Goal: Transaction & Acquisition: Subscribe to service/newsletter

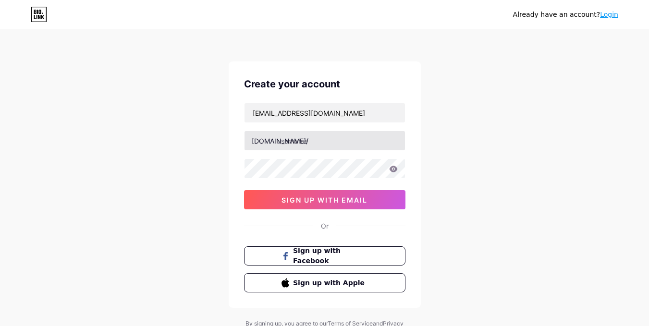
type input "[EMAIL_ADDRESS][DOMAIN_NAME]"
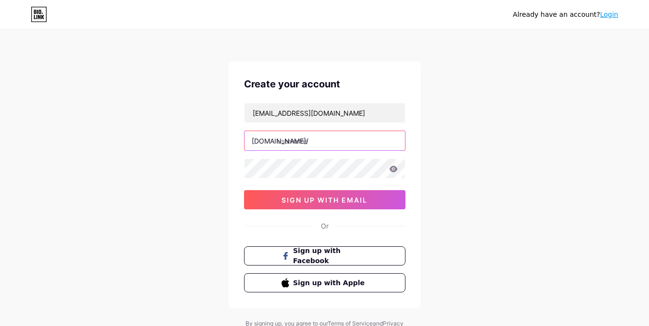
click at [323, 142] on input "text" at bounding box center [324, 140] width 160 height 19
type input "t"
click at [279, 142] on input "rezafahleviakbar" at bounding box center [324, 140] width 160 height 19
click at [277, 141] on input "rezafahleviakbar" at bounding box center [324, 140] width 160 height 19
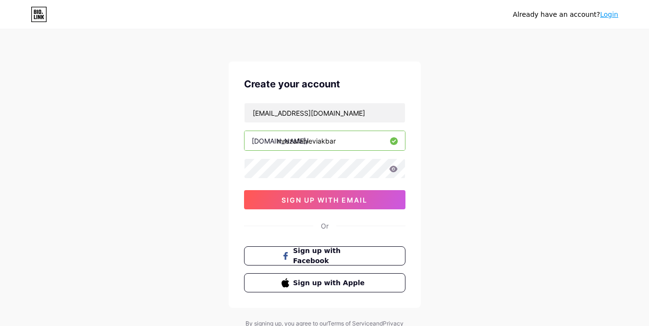
click at [281, 144] on input "mrezafahleviakbar" at bounding box center [324, 140] width 160 height 19
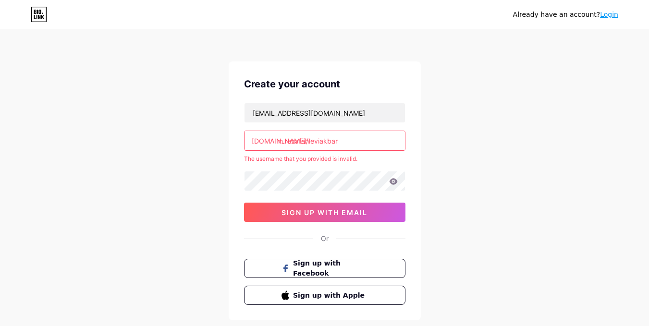
click at [284, 141] on input "m.rezafahleviakbar" at bounding box center [324, 140] width 160 height 19
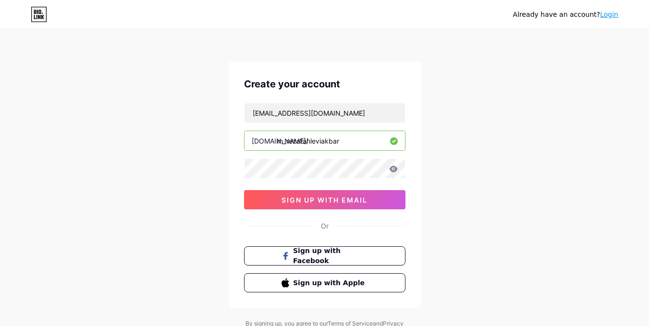
type input "m_rezafahleviakbar"
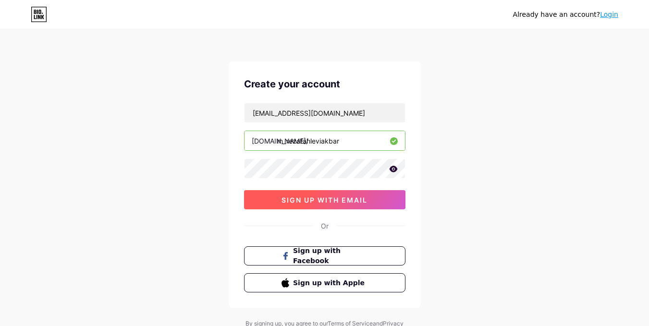
click at [332, 199] on span "sign up with email" at bounding box center [324, 200] width 86 height 8
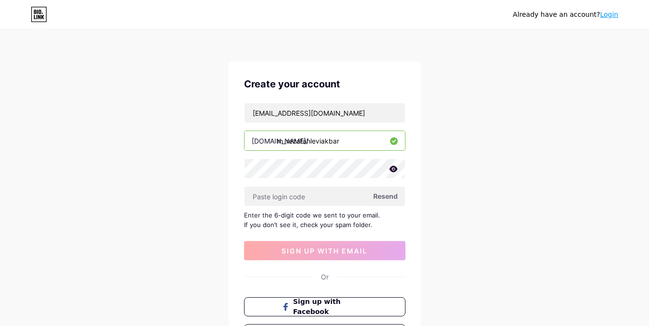
click at [385, 197] on span "Resend" at bounding box center [385, 196] width 24 height 10
click at [307, 196] on input "text" at bounding box center [324, 196] width 160 height 19
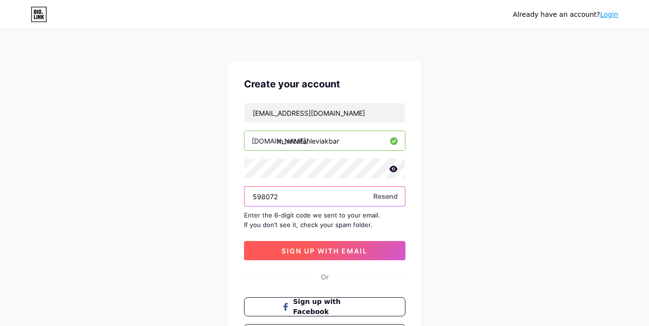
type input "598072"
click at [326, 246] on button "sign up with email" at bounding box center [324, 250] width 161 height 19
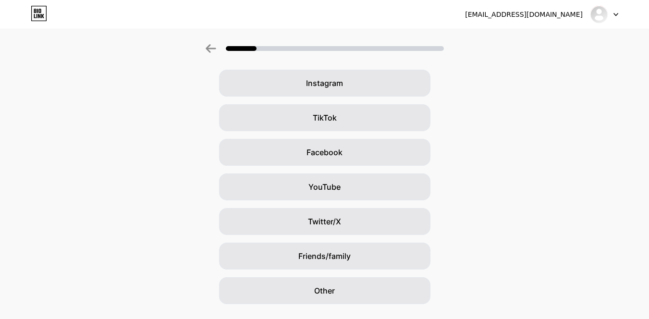
scroll to position [95, 0]
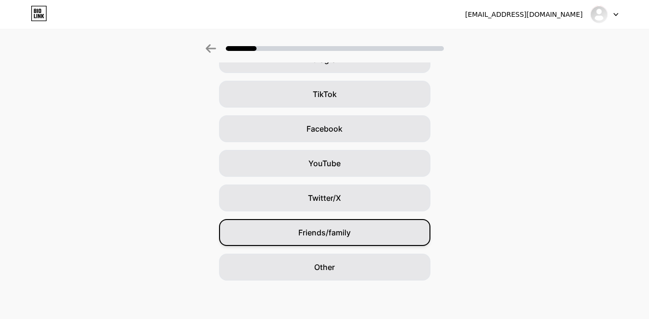
click at [358, 233] on div "Friends/family" at bounding box center [324, 232] width 211 height 27
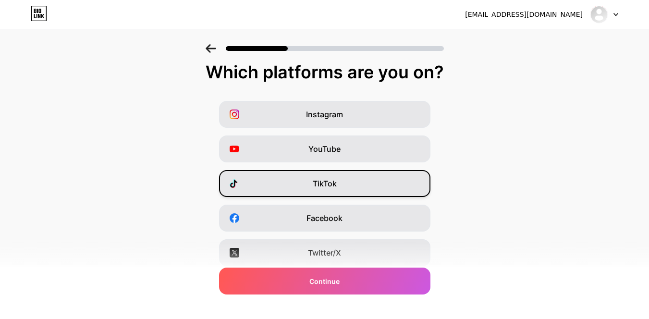
scroll to position [0, 0]
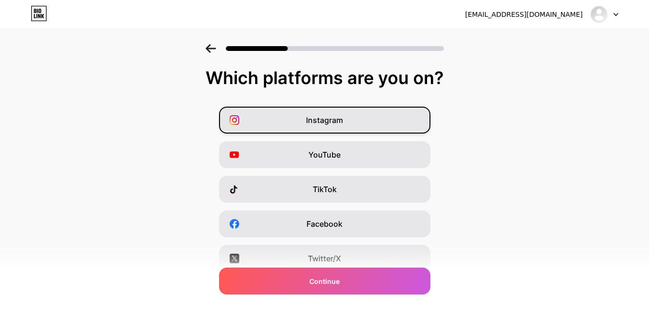
click at [374, 120] on div "Instagram" at bounding box center [324, 120] width 211 height 27
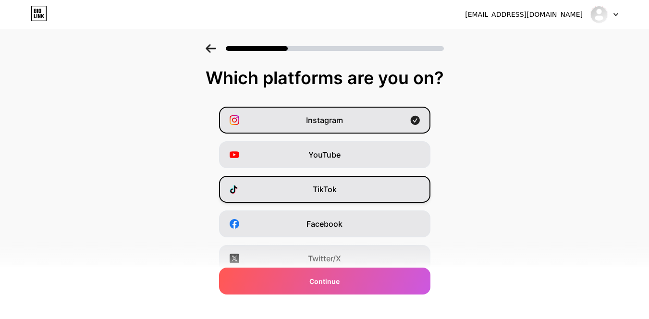
click at [379, 187] on div "TikTok" at bounding box center [324, 189] width 211 height 27
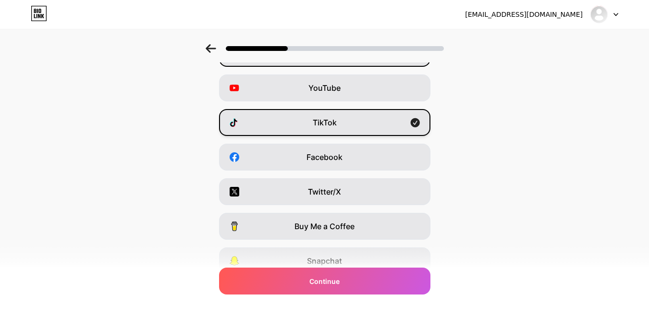
scroll to position [96, 0]
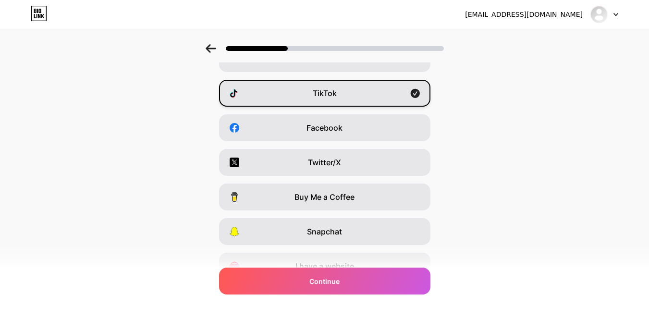
click at [372, 95] on div "TikTok" at bounding box center [324, 93] width 211 height 27
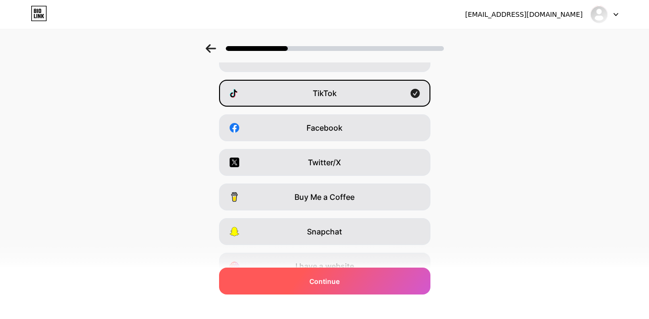
click at [349, 279] on div "Continue" at bounding box center [324, 280] width 211 height 27
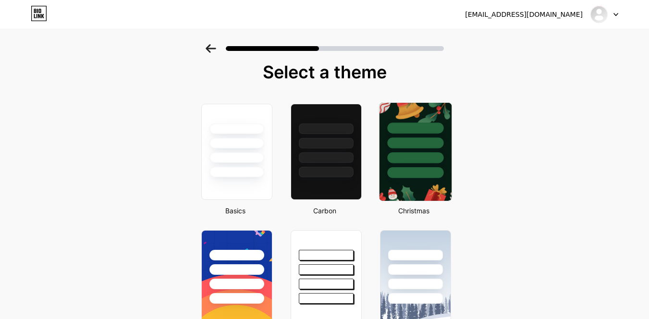
scroll to position [0, 0]
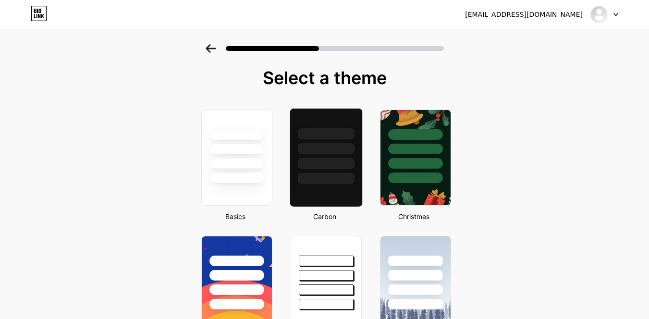
click at [342, 185] on div at bounding box center [325, 157] width 73 height 99
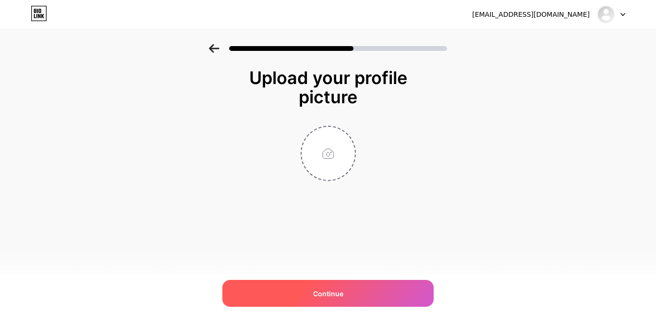
click at [356, 286] on div "Continue" at bounding box center [327, 293] width 211 height 27
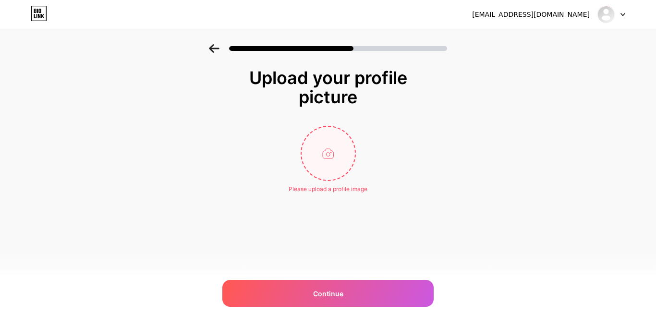
click at [334, 156] on input "file" at bounding box center [328, 153] width 53 height 53
type input "C:\fakepath\Muhammad Reza Fahlevi Akbar (150203122).jpg"
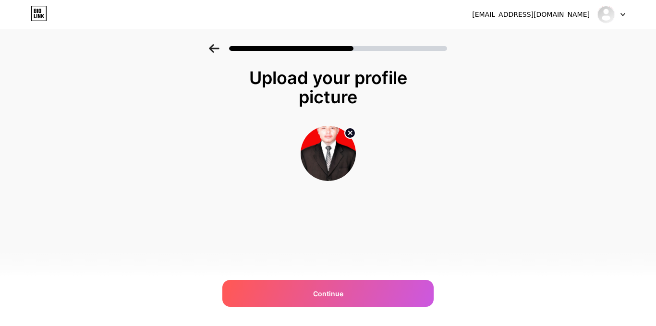
click at [328, 151] on img at bounding box center [328, 153] width 55 height 55
click at [330, 151] on img at bounding box center [328, 153] width 55 height 55
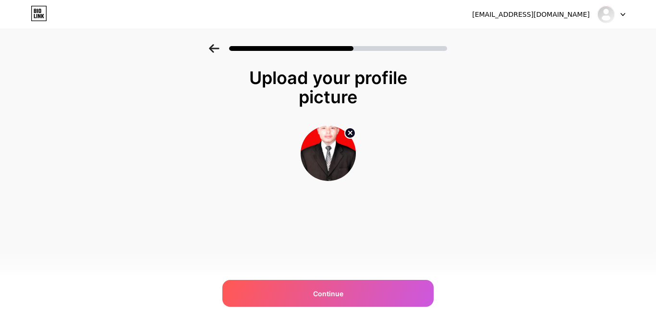
click at [331, 142] on img at bounding box center [328, 153] width 55 height 55
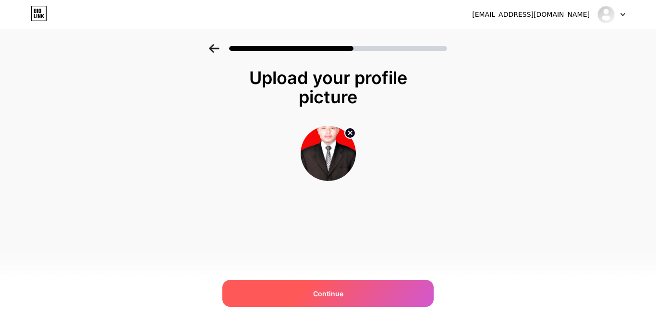
click at [346, 286] on div "Continue" at bounding box center [327, 293] width 211 height 27
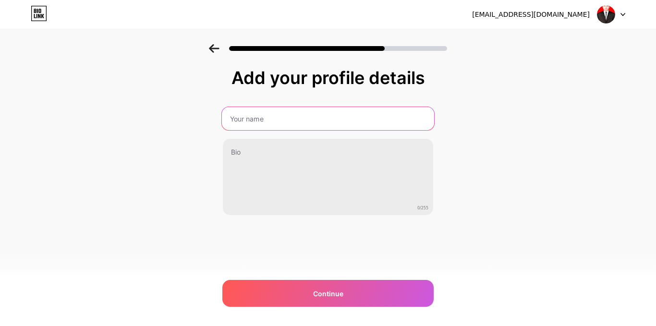
click at [334, 114] on input "text" at bounding box center [328, 118] width 212 height 23
type input "Reza"
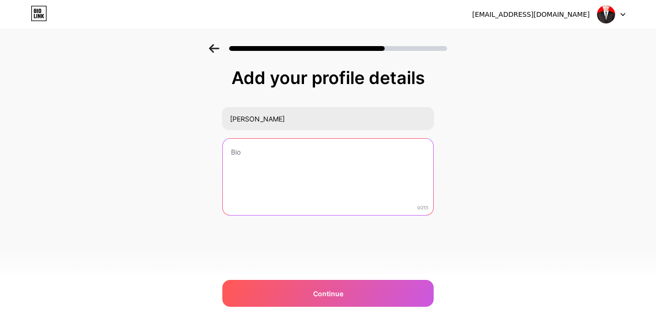
click at [311, 163] on textarea at bounding box center [328, 177] width 210 height 77
type textarea "I"
type textarea "s"
click at [253, 154] on textarea "i am as a teacher" at bounding box center [328, 177] width 212 height 78
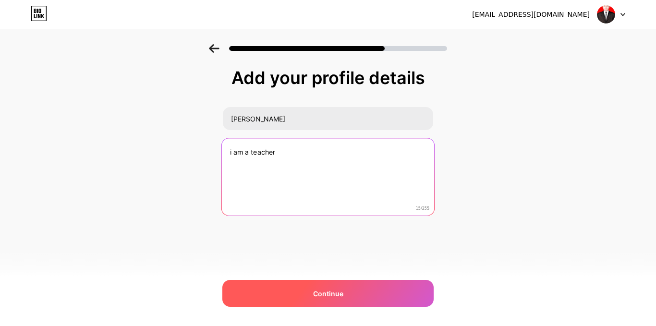
type textarea "i am a teacher"
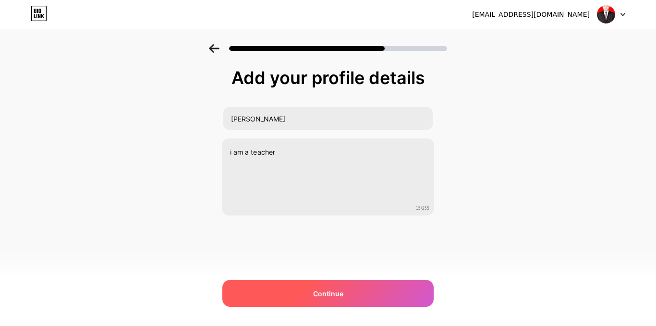
click at [314, 288] on div "Continue" at bounding box center [327, 293] width 211 height 27
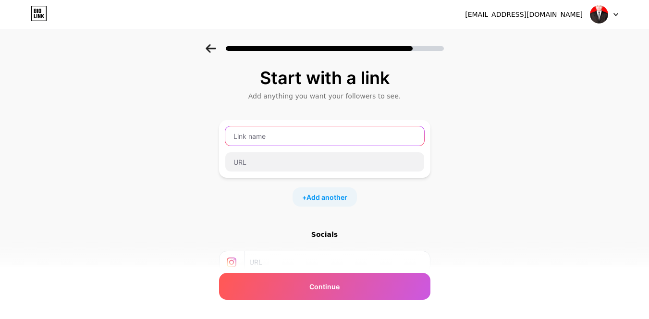
click at [314, 139] on input "text" at bounding box center [324, 135] width 199 height 19
click at [472, 140] on div "Start with a link Add anything you want your followers to see. + Add another So…" at bounding box center [324, 213] width 649 height 338
click at [390, 140] on input "text" at bounding box center [324, 135] width 199 height 19
type input "R"
type input "WebPage"
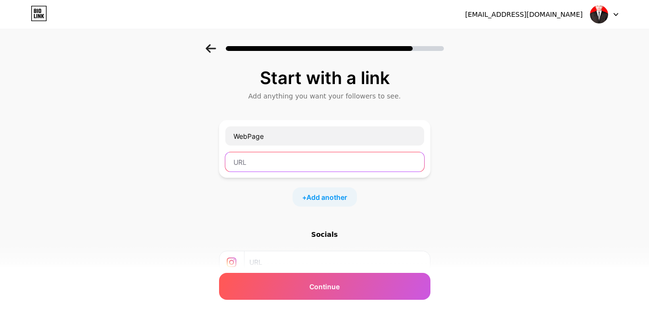
click at [341, 165] on input "text" at bounding box center [324, 161] width 199 height 19
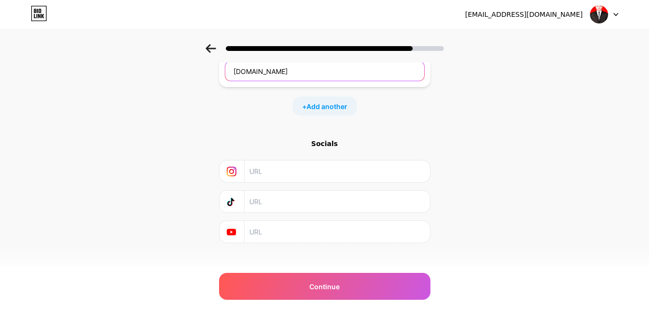
scroll to position [96, 0]
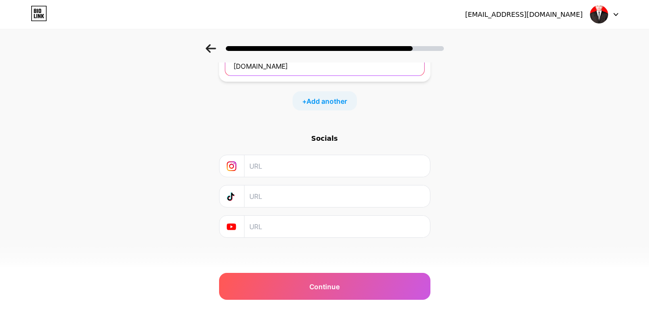
type input "google.com"
click at [324, 166] on input "text" at bounding box center [336, 166] width 174 height 22
type input "@eza_fahlevi_akbar"
click at [281, 199] on input "text" at bounding box center [336, 196] width 174 height 22
paste input "https://www.tiktok.com/@togoodtobetrue62?_t=ZS-90XdMEGf2fQ&_r=1"
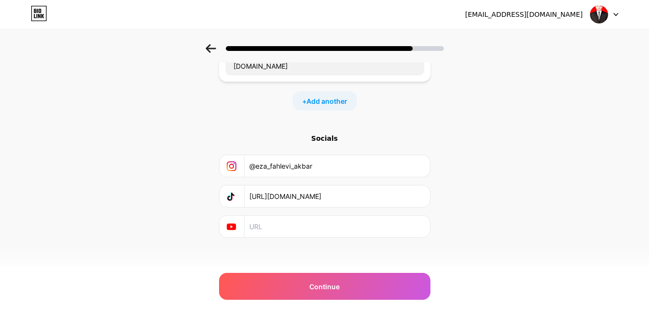
scroll to position [0, 55]
type input "https://www.tiktok.com/@togoodtobetrue62?_t=ZS-90XdMEGf2fQ&_r=1"
click at [301, 230] on input "text" at bounding box center [336, 227] width 174 height 22
drag, startPoint x: 306, startPoint y: 168, endPoint x: 201, endPoint y: 168, distance: 105.2
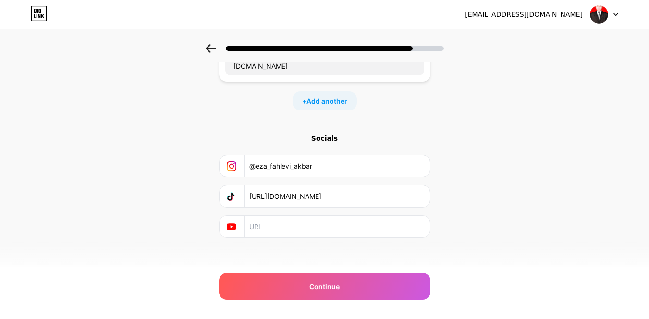
click at [201, 168] on div "Start with a link Add anything you want your followers to see. WebPage google.c…" at bounding box center [324, 117] width 649 height 338
paste input "https://www.instagram.com/eza_fahlevi_akbar?igsh=MXh6Y3hlbGZrbHVkdg=="
type input "https://www.instagram.com/eza_fahlevi_akbar?igsh=MXh6Y3hlbGZrbHVkdg=="
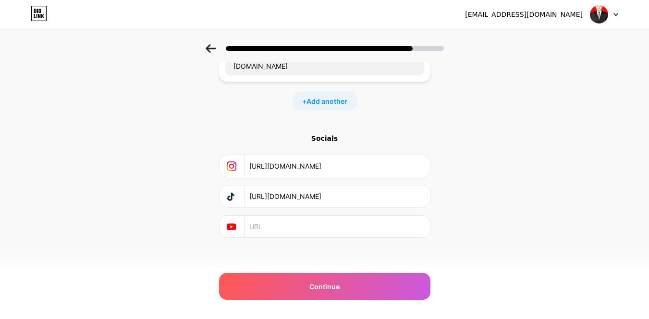
click at [285, 223] on input "text" at bounding box center [336, 227] width 174 height 22
paste input "https://youtube.com/@togoodto?si=oSqMhWOmMIBo1vJ3"
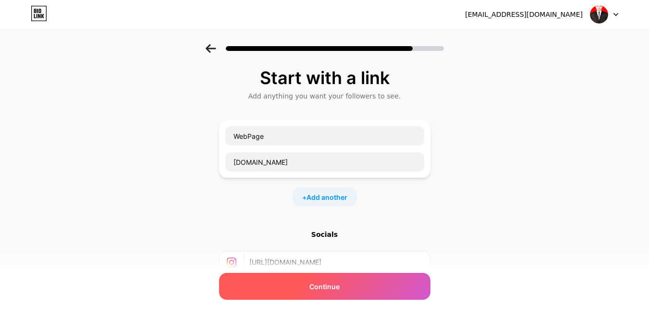
type input "https://youtube.com/@togoodto?si=oSqMhWOmMIBo1vJ3"
click at [359, 292] on div "Continue" at bounding box center [324, 286] width 211 height 27
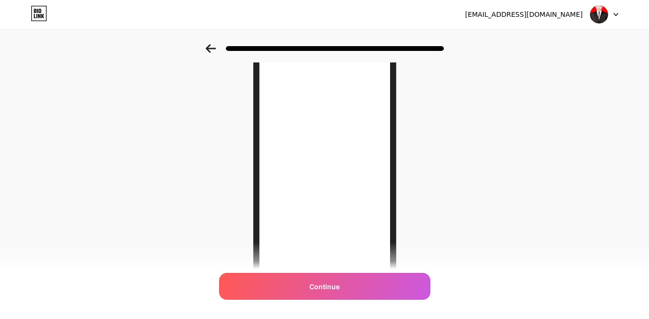
scroll to position [96, 0]
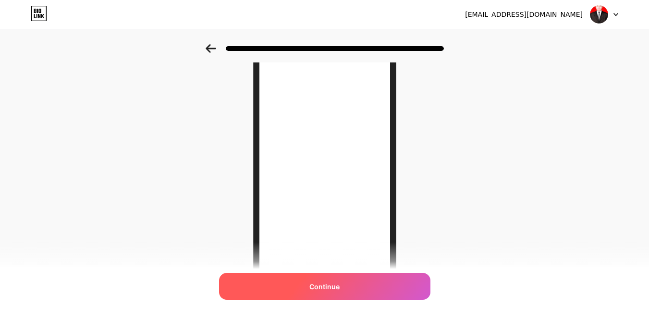
click at [363, 287] on div "Continue" at bounding box center [324, 286] width 211 height 27
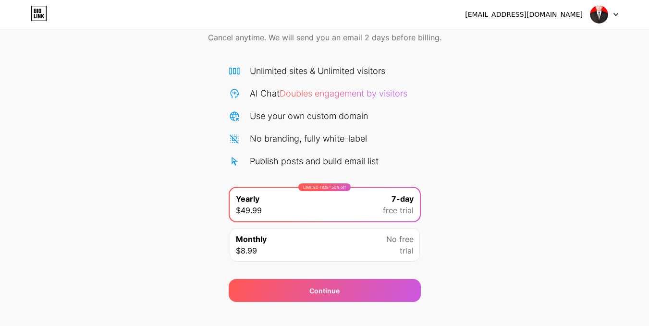
scroll to position [61, 0]
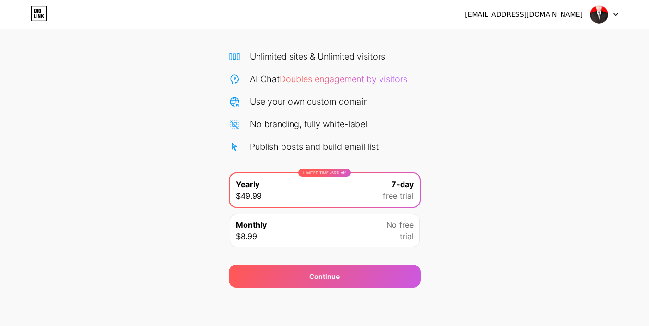
click at [360, 182] on div "LIMITED TIME : 50% off Yearly $49.99 7-day free trial" at bounding box center [325, 190] width 190 height 34
click at [317, 222] on div "Monthly $8.99 No free trial" at bounding box center [325, 231] width 190 height 34
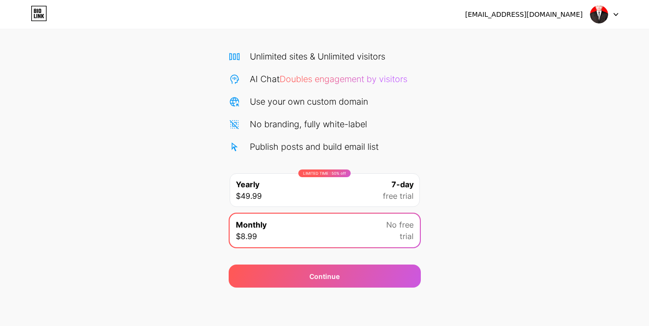
click at [337, 188] on div "LIMITED TIME : 50% off Yearly $49.99 7-day free trial" at bounding box center [325, 190] width 190 height 34
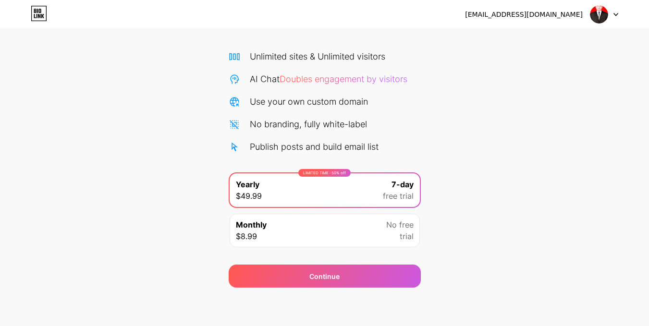
click at [332, 224] on div "Monthly $8.99 No free trial" at bounding box center [325, 231] width 190 height 34
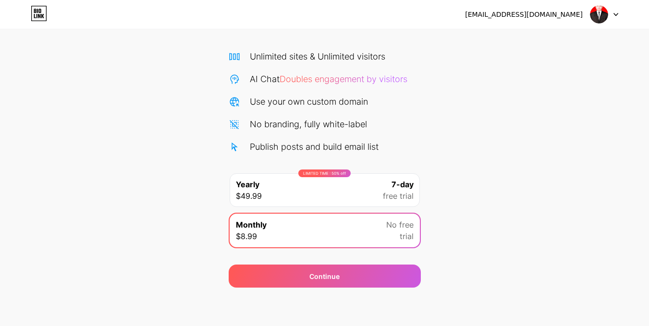
click at [339, 184] on div "LIMITED TIME : 50% off Yearly $49.99 7-day free trial" at bounding box center [325, 190] width 190 height 34
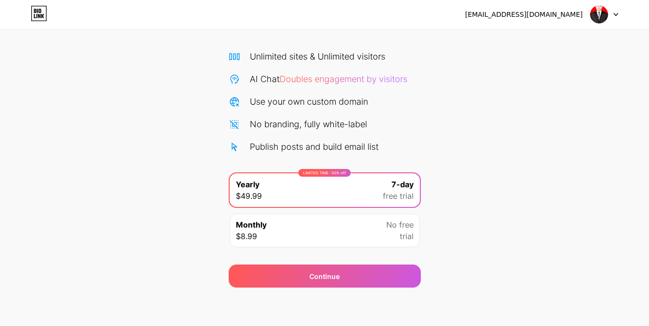
click at [341, 225] on div "Monthly $8.99 No free trial" at bounding box center [325, 231] width 190 height 34
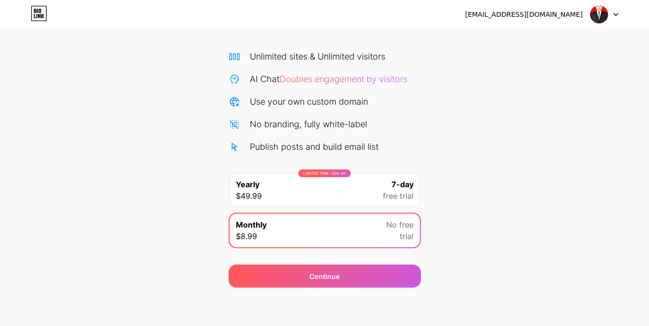
click at [339, 181] on div "LIMITED TIME : 50% off Yearly $49.99 7-day free trial" at bounding box center [325, 190] width 190 height 34
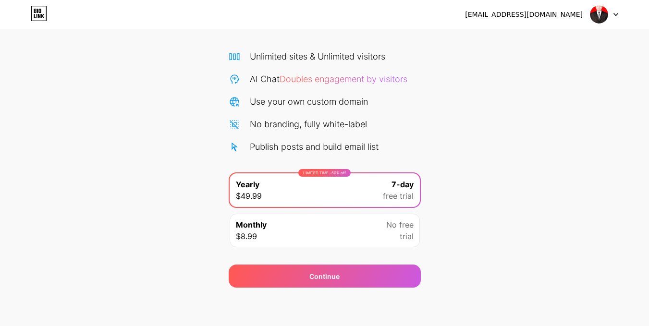
click at [325, 241] on div "Monthly $8.99 No free trial" at bounding box center [325, 231] width 190 height 34
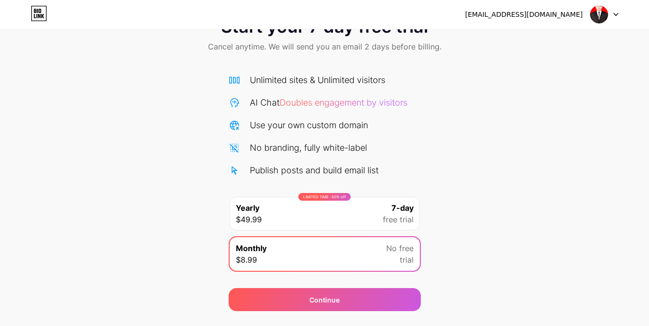
scroll to position [0, 0]
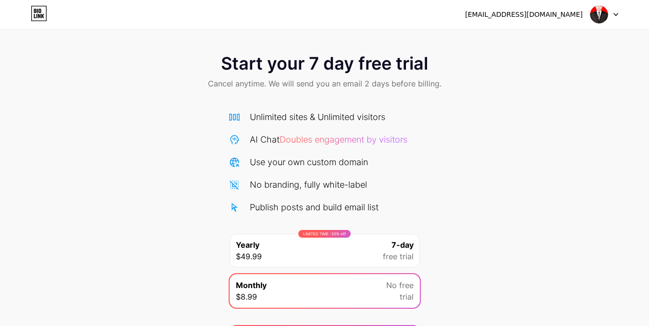
click at [295, 82] on span "Cancel anytime. We will send you an email 2 days before billing." at bounding box center [324, 84] width 233 height 12
click at [38, 13] on icon at bounding box center [39, 13] width 16 height 15
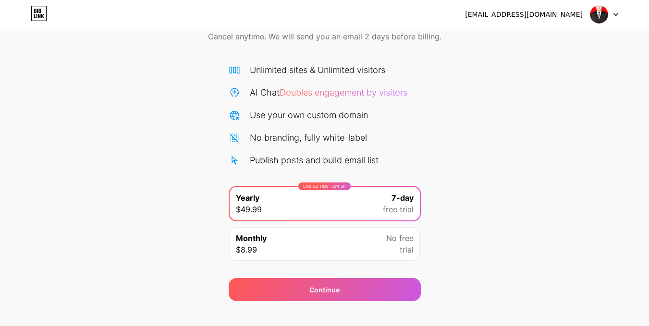
scroll to position [61, 0]
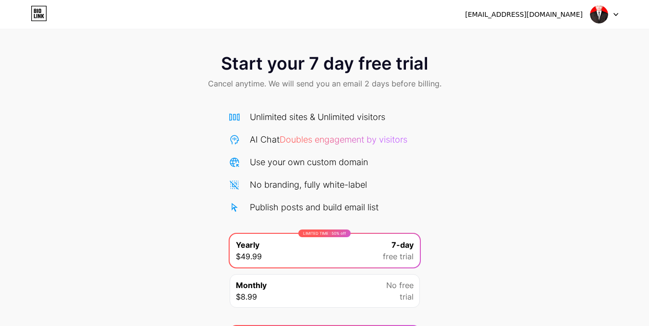
click at [617, 11] on div at bounding box center [604, 14] width 28 height 17
click at [510, 126] on div "Start your 7 day free trial Cancel anytime. We will send you an email 2 days be…" at bounding box center [324, 196] width 649 height 304
click at [617, 13] on icon at bounding box center [615, 14] width 5 height 3
click at [576, 46] on li "Logout" at bounding box center [557, 39] width 119 height 26
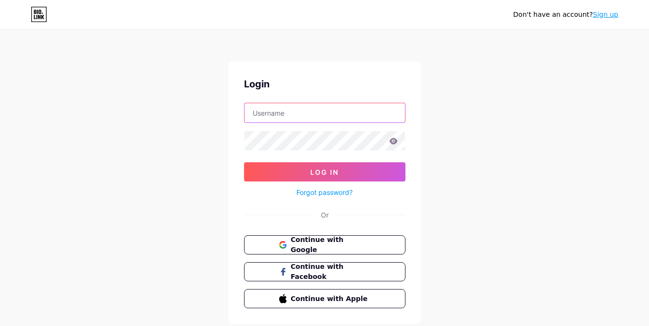
type input "[EMAIL_ADDRESS][DOMAIN_NAME]"
click at [604, 15] on link "Sign up" at bounding box center [605, 15] width 25 height 8
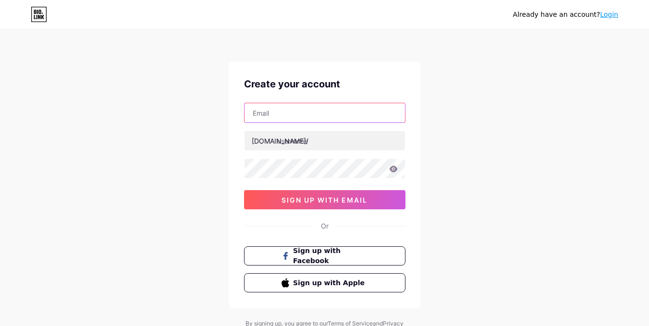
type input "[EMAIL_ADDRESS][DOMAIN_NAME]"
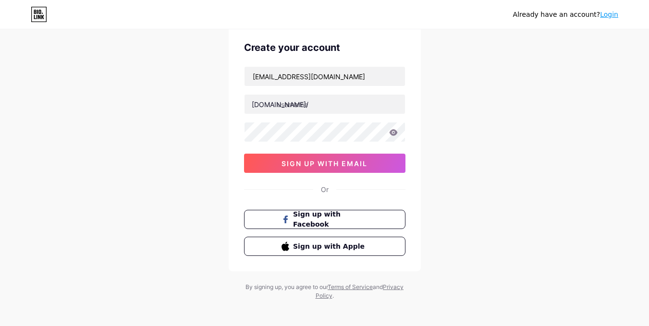
scroll to position [41, 0]
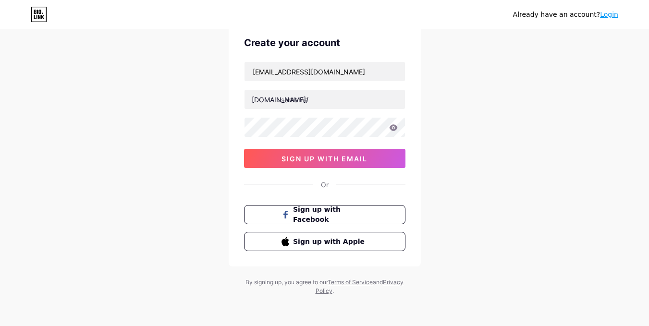
click at [607, 13] on link "Login" at bounding box center [609, 15] width 18 height 8
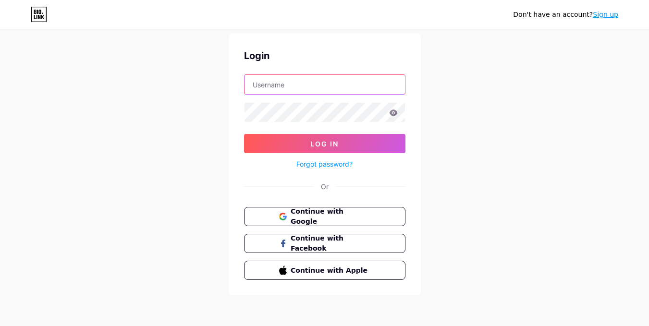
type input "[EMAIL_ADDRESS][DOMAIN_NAME]"
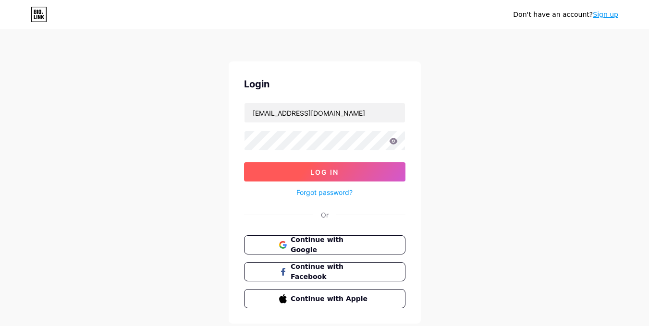
click at [349, 169] on button "Log In" at bounding box center [324, 171] width 161 height 19
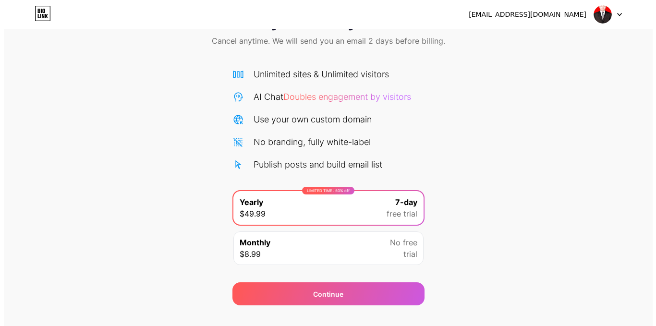
scroll to position [61, 0]
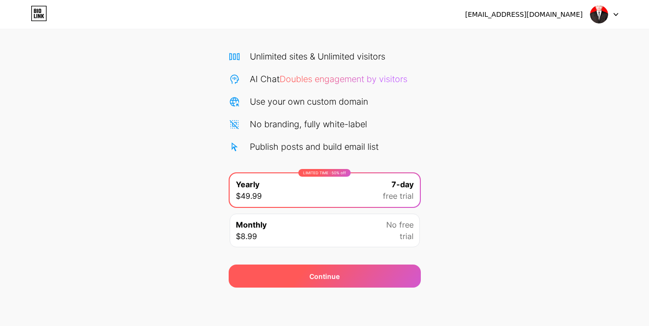
click at [366, 273] on div "Continue" at bounding box center [325, 276] width 192 height 23
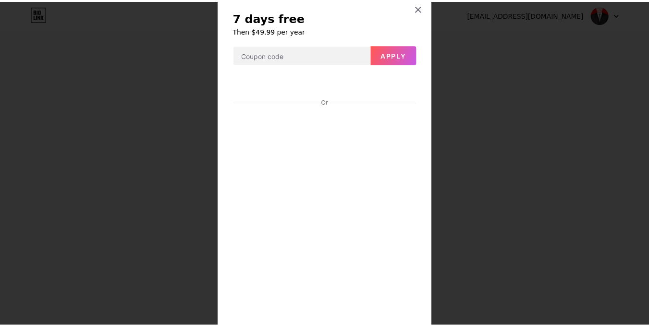
scroll to position [0, 0]
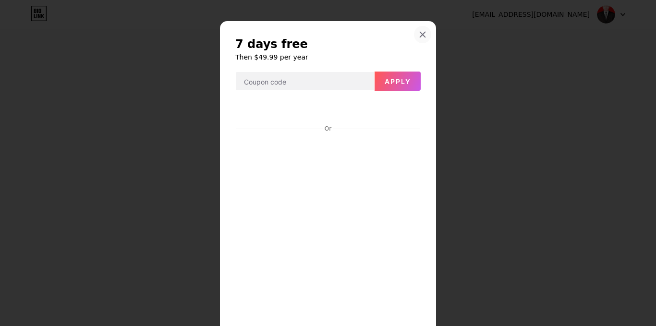
click at [419, 32] on icon at bounding box center [423, 35] width 8 height 8
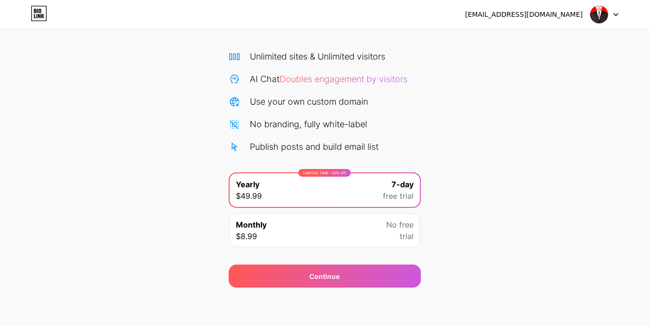
click at [352, 231] on div "Monthly $8.99 No free trial" at bounding box center [325, 231] width 190 height 34
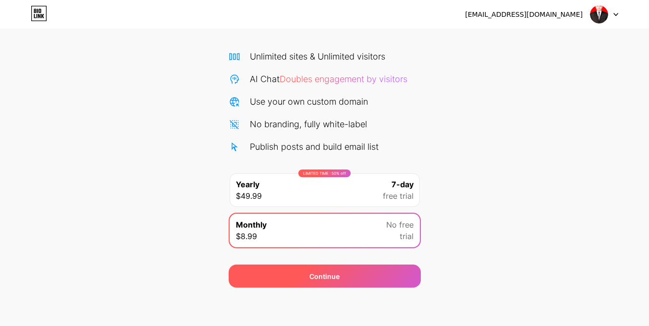
click at [347, 272] on div "Continue" at bounding box center [325, 276] width 192 height 23
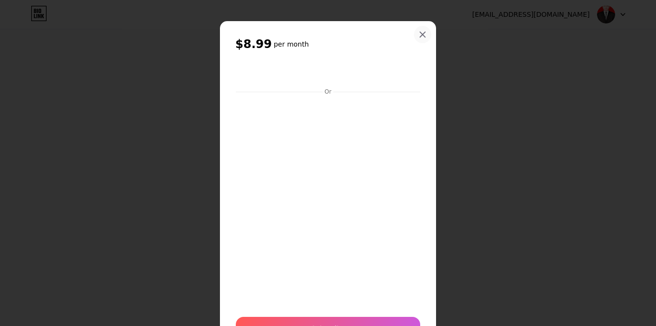
click at [422, 34] on icon at bounding box center [423, 35] width 8 height 8
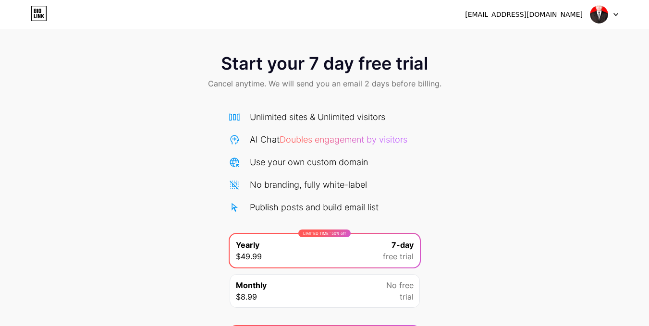
click at [611, 16] on div at bounding box center [604, 14] width 28 height 17
click at [530, 39] on li "Logout" at bounding box center [557, 39] width 119 height 26
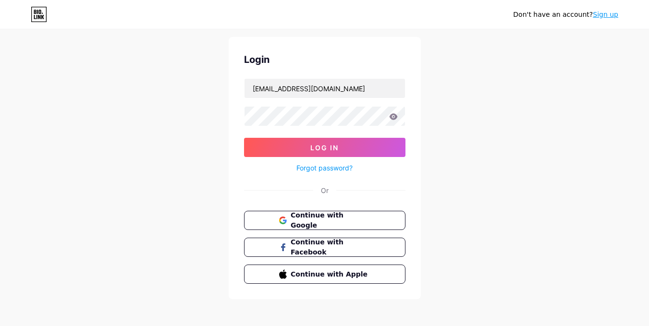
scroll to position [28, 0]
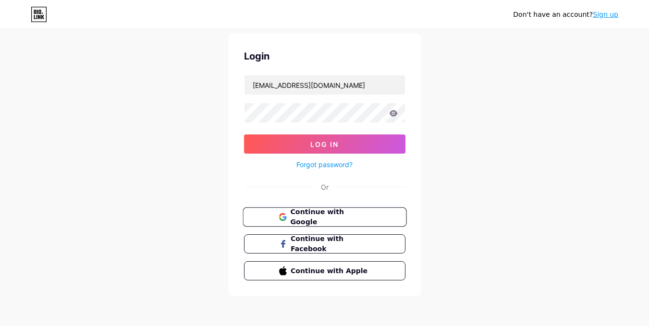
click at [344, 221] on span "Continue with Google" at bounding box center [330, 217] width 80 height 21
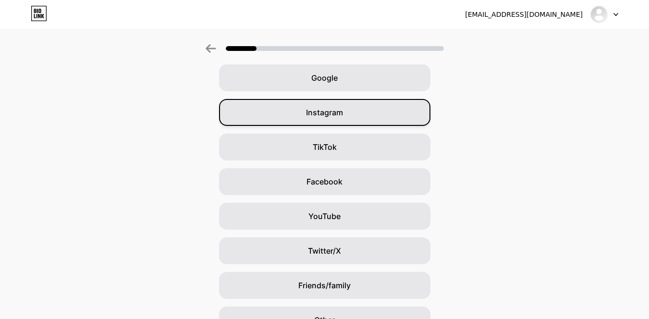
scroll to position [48, 0]
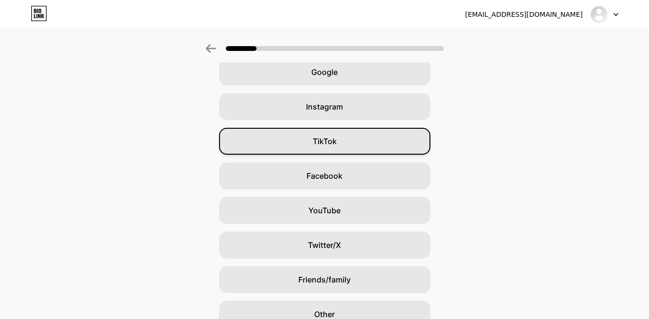
click at [377, 140] on div "TikTok" at bounding box center [324, 141] width 211 height 27
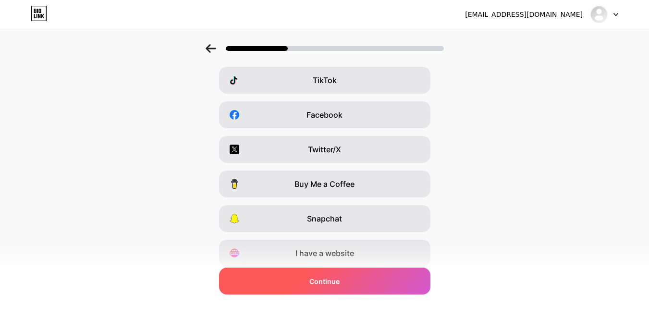
scroll to position [143, 0]
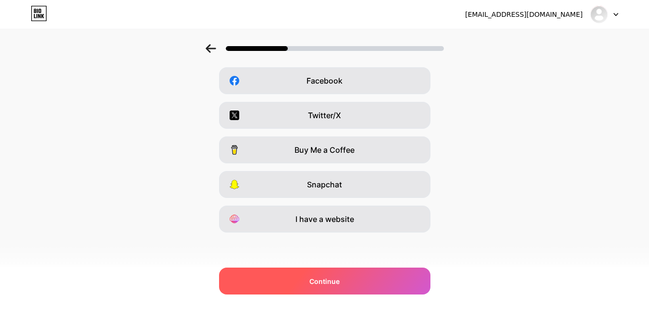
click at [371, 284] on div "Continue" at bounding box center [324, 280] width 211 height 27
click at [356, 275] on div "Continue" at bounding box center [324, 280] width 211 height 27
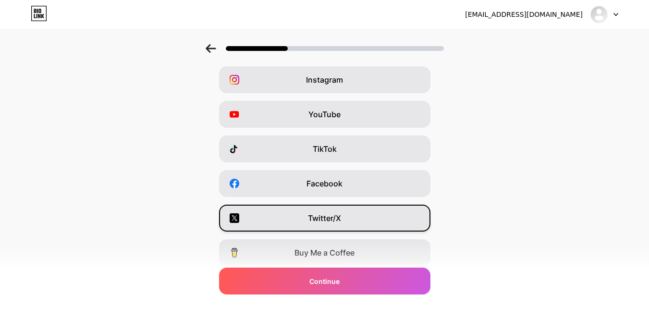
scroll to position [0, 0]
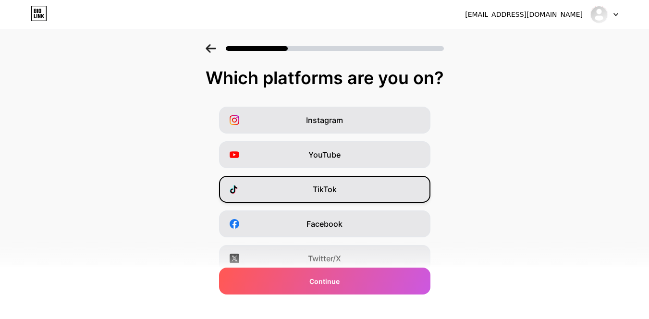
click at [354, 194] on div "TikTok" at bounding box center [324, 189] width 211 height 27
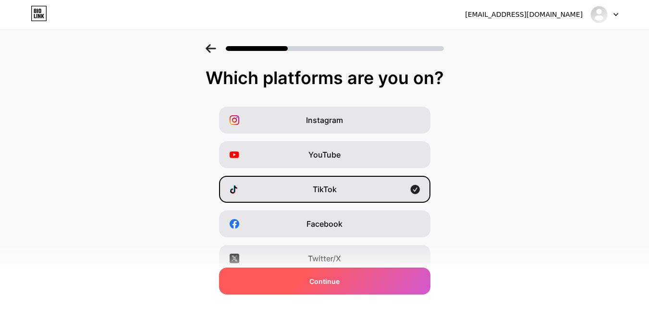
click at [369, 278] on div "Continue" at bounding box center [324, 280] width 211 height 27
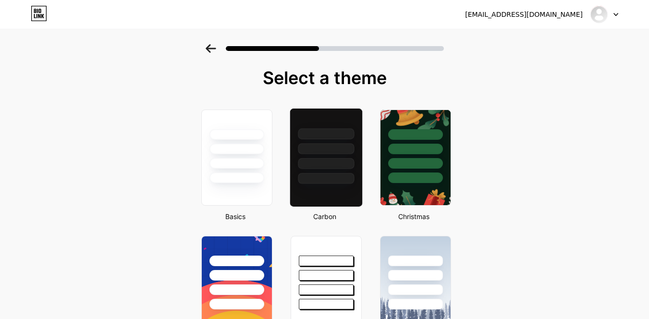
click at [331, 151] on div at bounding box center [326, 148] width 56 height 11
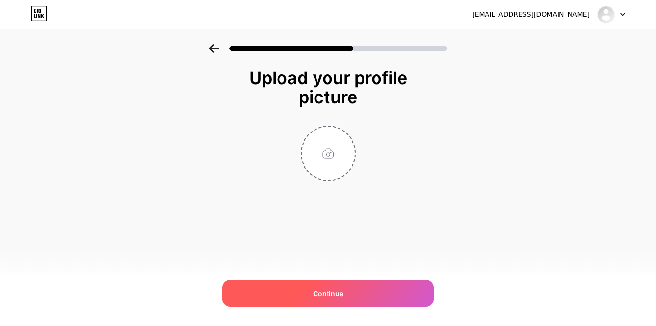
click at [340, 296] on span "Continue" at bounding box center [328, 294] width 30 height 10
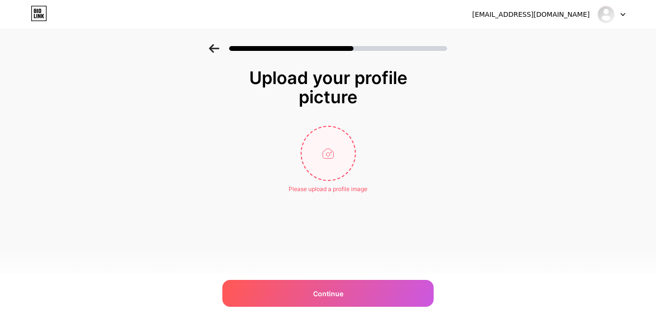
click at [312, 167] on input "file" at bounding box center [328, 153] width 53 height 53
type input "C:\fakepath\Muhammad Reza Fahlevi Akbar (150203122).jpg"
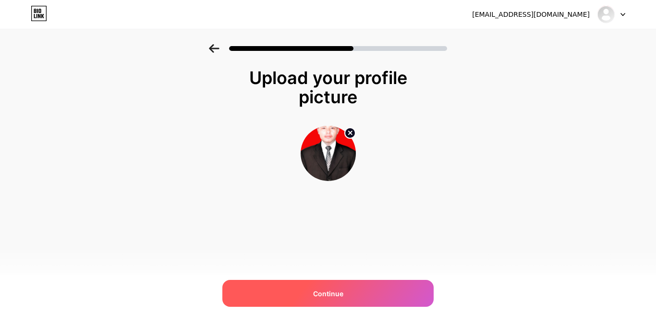
click at [341, 284] on div "Continue" at bounding box center [327, 293] width 211 height 27
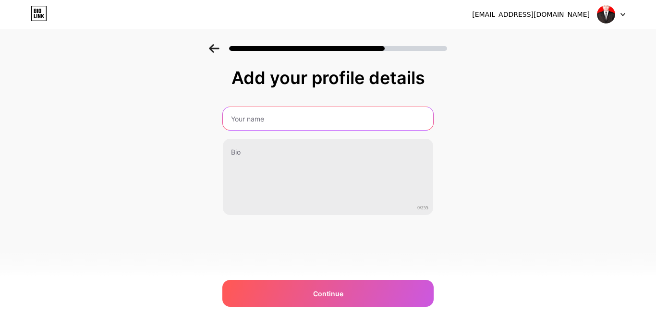
click at [317, 123] on input "text" at bounding box center [328, 118] width 210 height 23
type input "Reza"
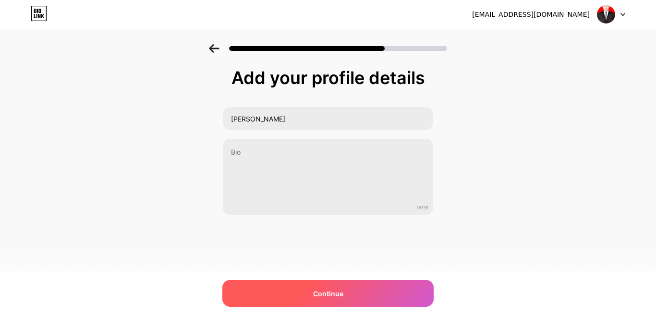
click at [334, 292] on span "Continue" at bounding box center [328, 294] width 30 height 10
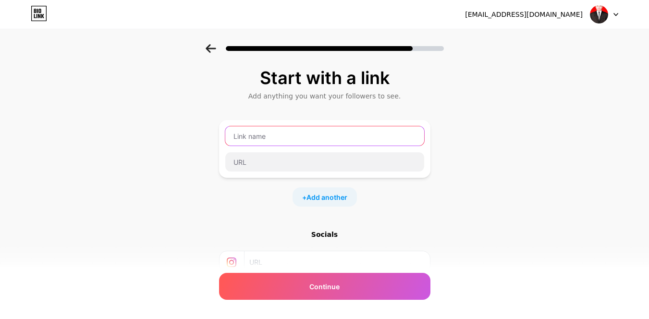
click at [321, 139] on input "text" at bounding box center [324, 135] width 199 height 19
click at [370, 234] on div "Start with a link Add anything you want your followers to see. + Add another So…" at bounding box center [324, 201] width 211 height 266
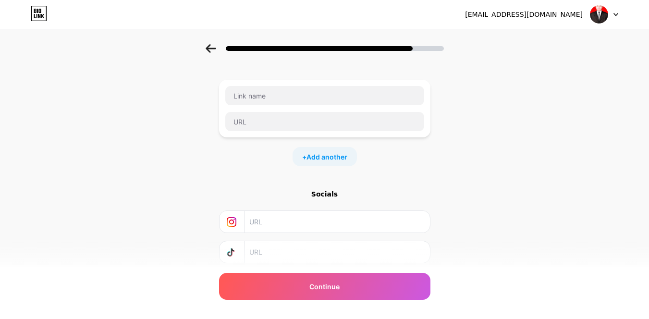
scroll to position [96, 0]
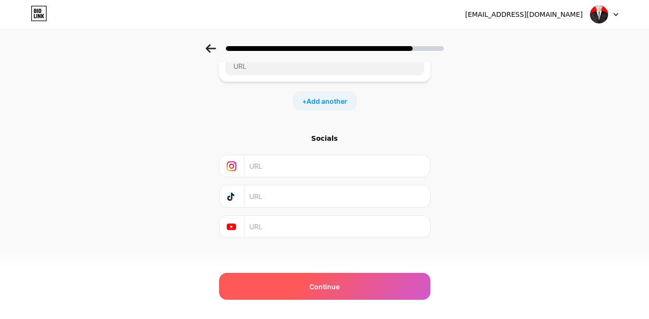
click at [352, 285] on div "Continue" at bounding box center [324, 286] width 211 height 27
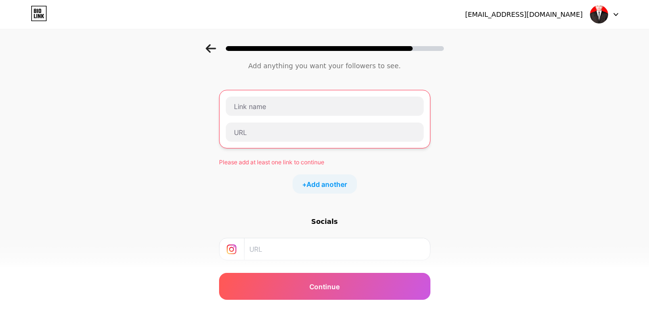
scroll to position [0, 0]
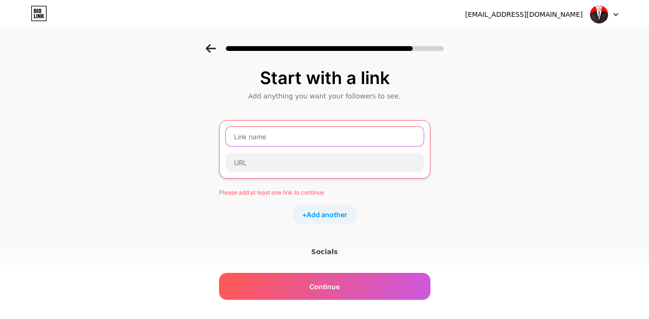
click at [337, 140] on input "text" at bounding box center [325, 136] width 198 height 19
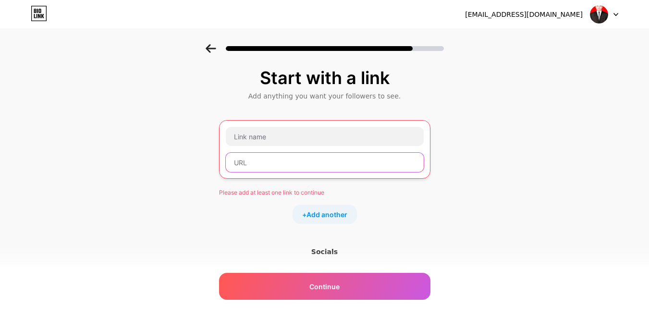
click at [303, 162] on input "text" at bounding box center [325, 162] width 198 height 19
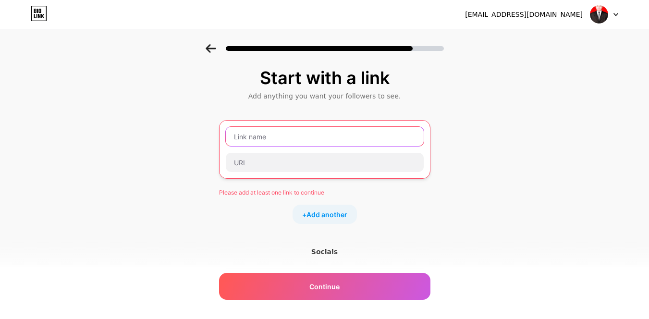
click at [303, 140] on input "text" at bounding box center [325, 136] width 198 height 19
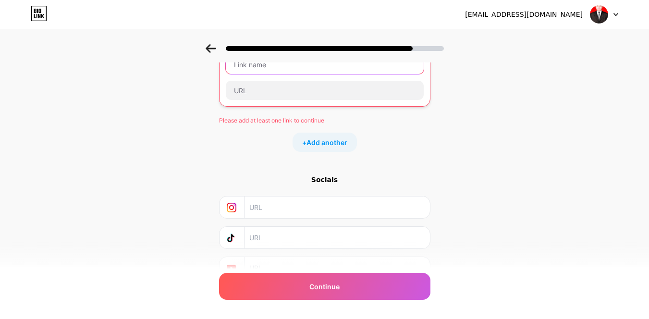
scroll to position [119, 0]
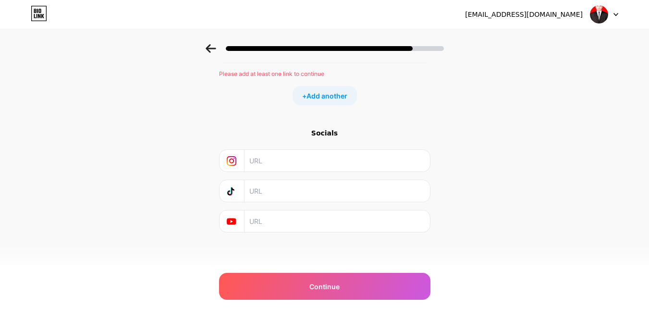
click at [298, 196] on input "text" at bounding box center [336, 191] width 174 height 22
click at [287, 218] on input "text" at bounding box center [336, 221] width 174 height 22
paste input "https://youtube.com/@togoodto?si=oSqMhWOmMIBo1vJ3"
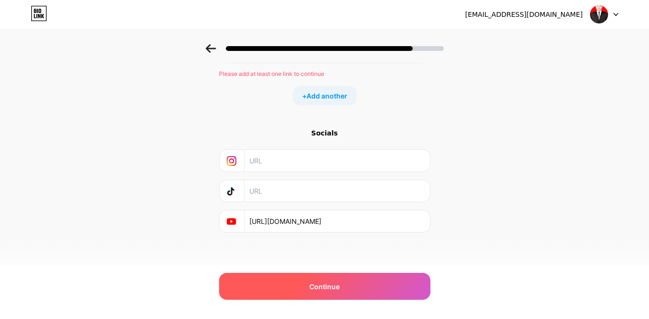
type input "https://youtube.com/@togoodto?si=oSqMhWOmMIBo1vJ3"
click at [370, 280] on div "Continue" at bounding box center [324, 286] width 211 height 27
click at [327, 283] on span "Continue" at bounding box center [324, 286] width 30 height 10
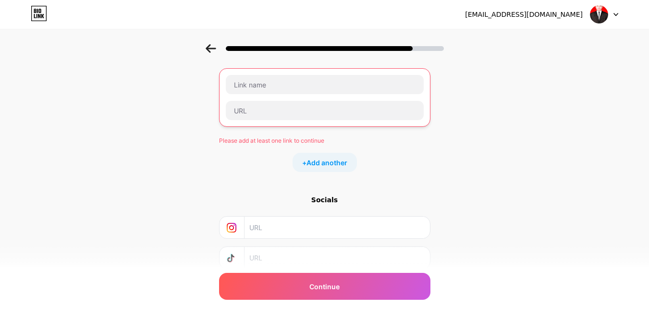
scroll to position [23, 0]
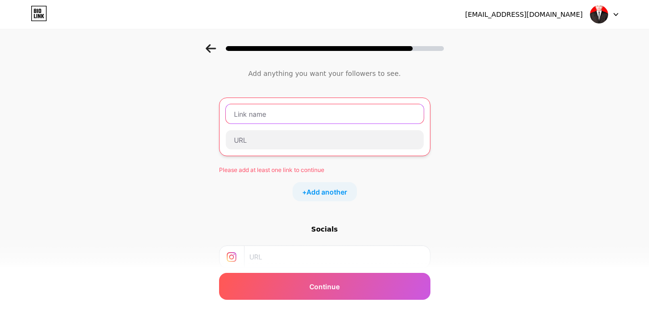
click at [310, 115] on input "text" at bounding box center [325, 113] width 198 height 19
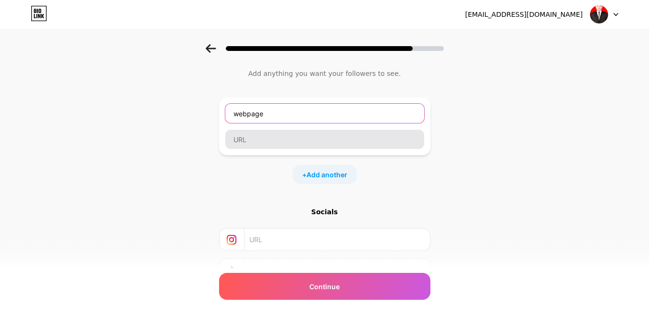
type input "webpage"
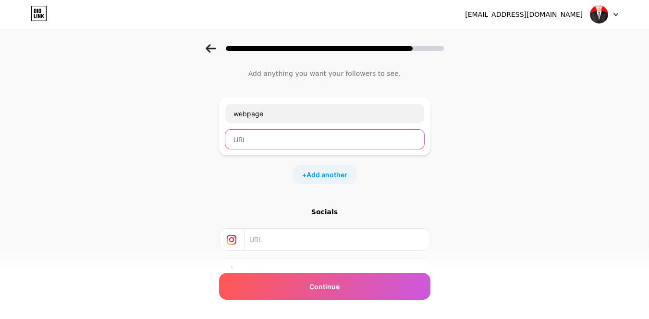
click at [282, 134] on input "text" at bounding box center [324, 139] width 199 height 19
paste input "https://youtube.com/@togoodto?si=oSqMhWOmMIBo1vJ3"
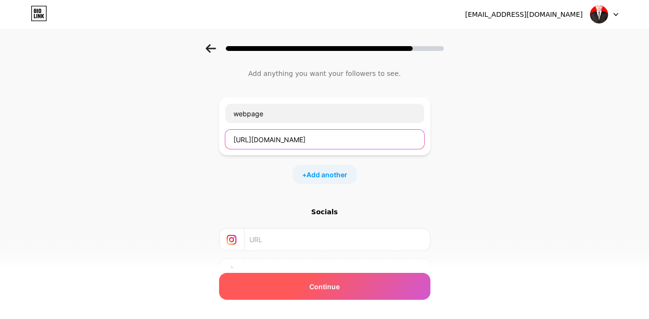
type input "https://youtube.com/@togoodto?si=oSqMhWOmMIBo1vJ3"
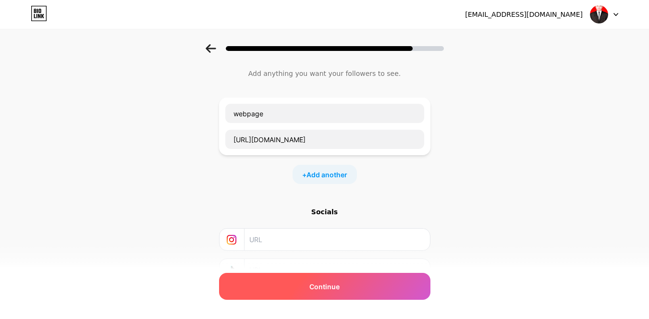
click at [334, 292] on div "Continue" at bounding box center [324, 286] width 211 height 27
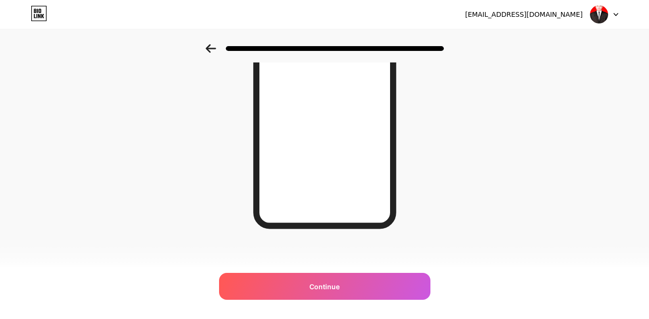
scroll to position [164, 0]
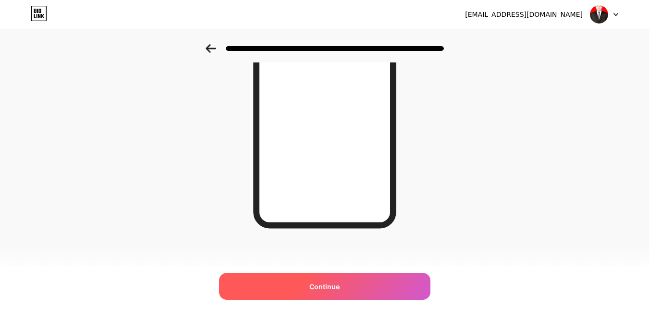
click at [359, 285] on div "Continue" at bounding box center [324, 286] width 211 height 27
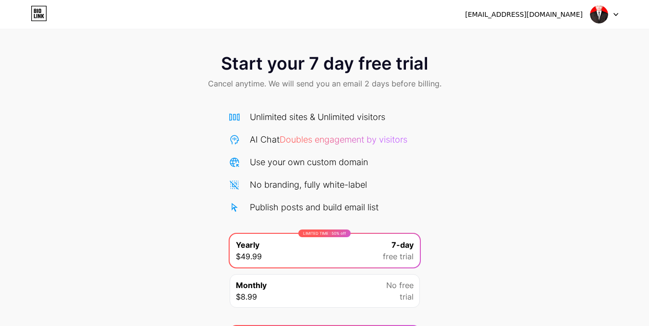
click at [616, 16] on div at bounding box center [604, 14] width 28 height 17
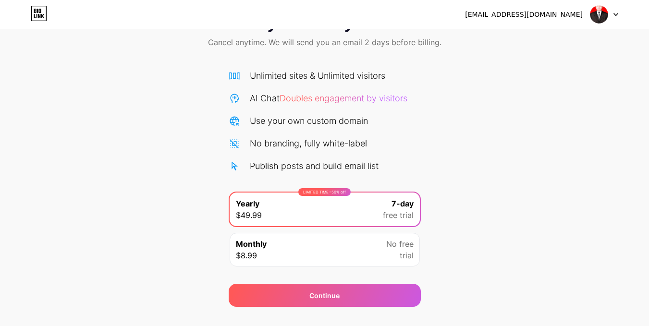
scroll to position [61, 0]
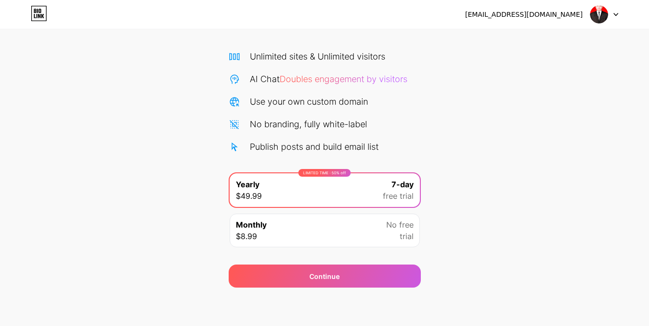
click at [347, 238] on div "Monthly $8.99 No free trial" at bounding box center [325, 231] width 190 height 34
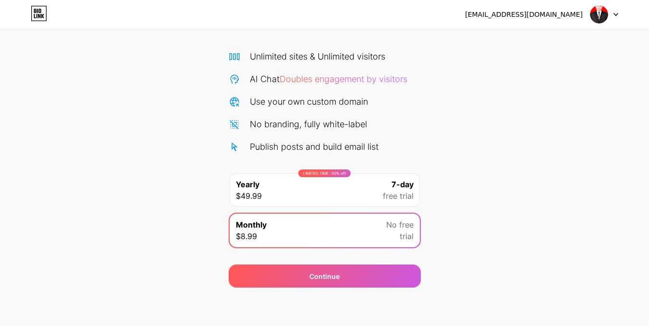
click at [617, 14] on icon at bounding box center [616, 14] width 4 height 2
click at [573, 39] on li "Logout" at bounding box center [557, 39] width 119 height 26
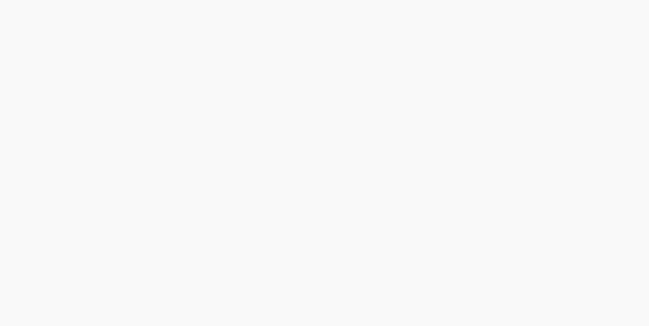
scroll to position [0, 0]
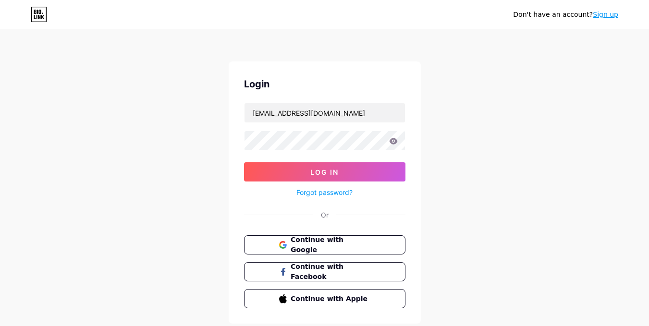
click at [41, 18] on icon at bounding box center [42, 17] width 3 height 4
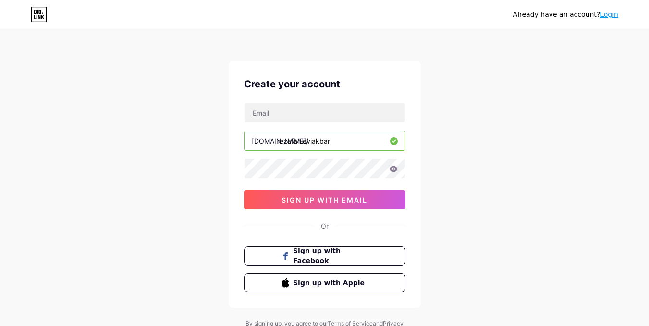
scroll to position [41, 0]
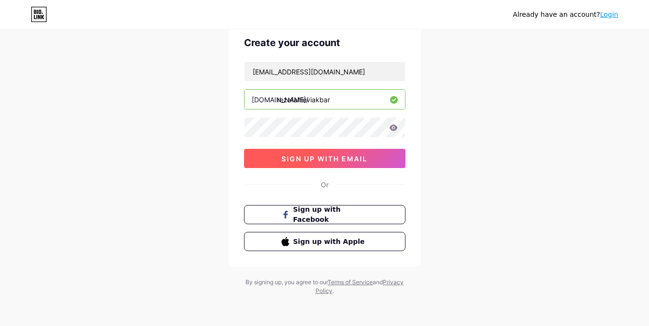
click at [368, 158] on button "sign up with email" at bounding box center [324, 158] width 161 height 19
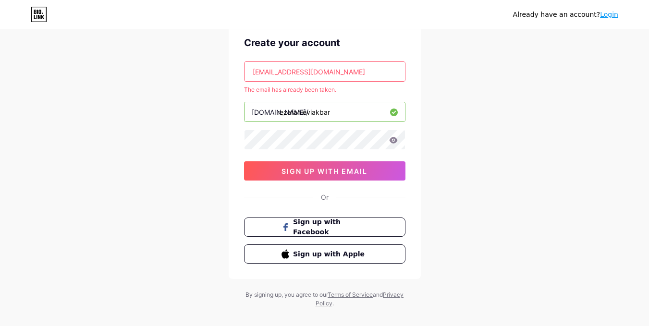
drag, startPoint x: 343, startPoint y: 75, endPoint x: 220, endPoint y: 79, distance: 123.0
click at [220, 79] on div "Already have an account? Login Create your account mrezafahlevi96@gmail.com The…" at bounding box center [324, 149] width 649 height 380
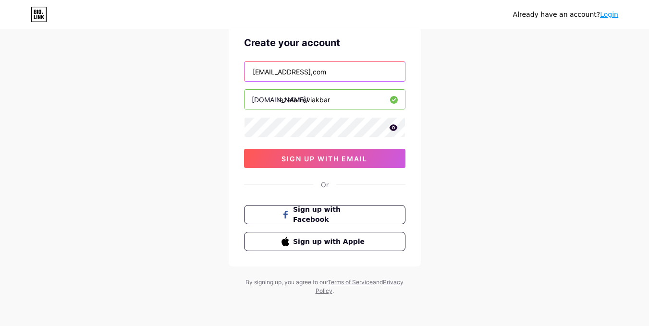
click at [312, 72] on input "rezapop99@gmail,com" at bounding box center [324, 71] width 160 height 19
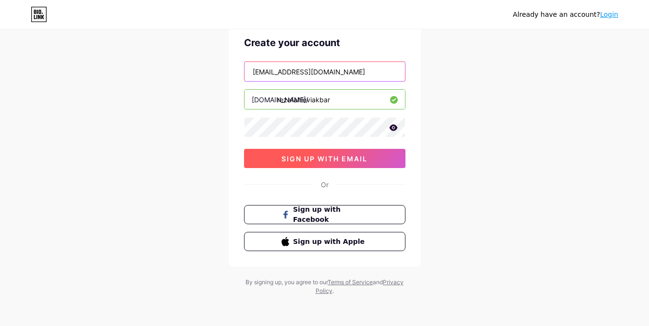
type input "rezapop99@gmail.com"
click at [316, 152] on button "sign up with email" at bounding box center [324, 158] width 161 height 19
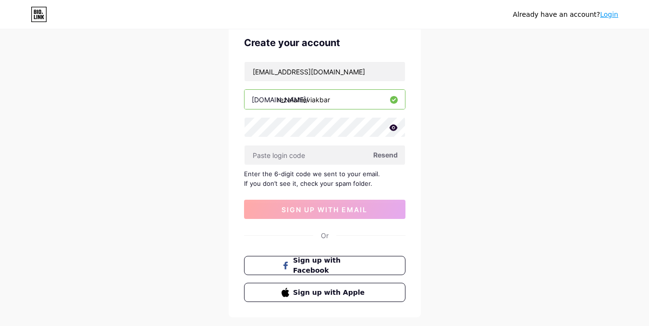
click at [395, 127] on icon at bounding box center [393, 127] width 8 height 6
click at [395, 127] on icon at bounding box center [393, 128] width 8 height 7
click at [359, 156] on input "text" at bounding box center [324, 155] width 160 height 19
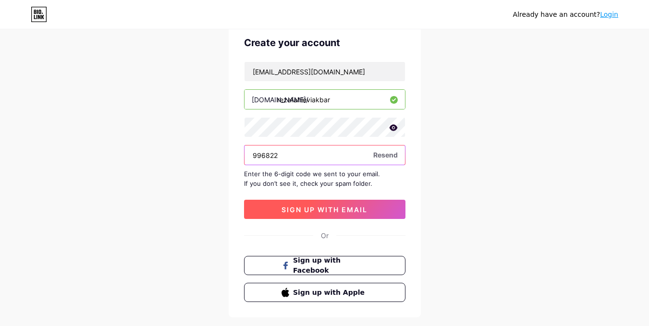
type input "996822"
click at [349, 206] on span "sign up with email" at bounding box center [324, 210] width 86 height 8
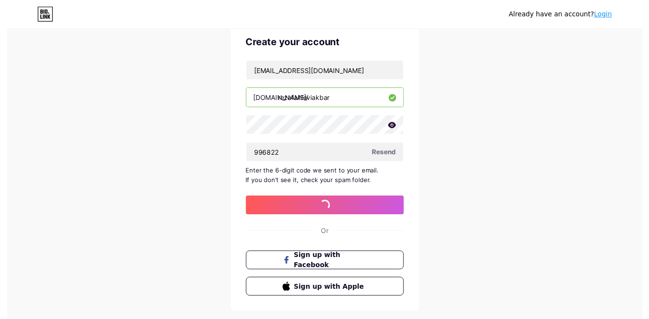
scroll to position [0, 0]
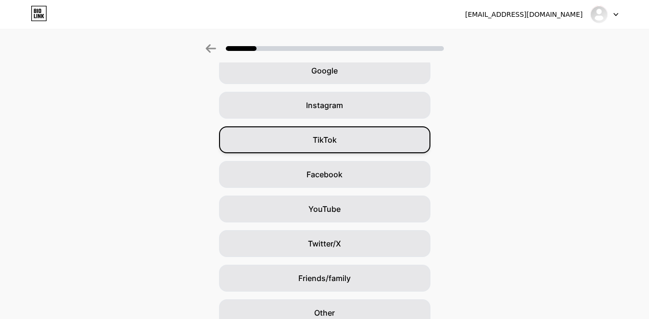
scroll to position [95, 0]
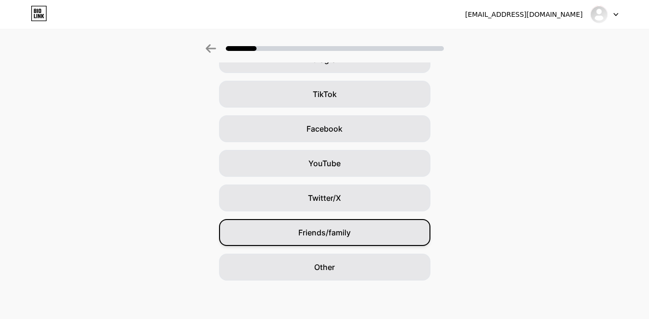
click at [363, 231] on div "Friends/family" at bounding box center [324, 232] width 211 height 27
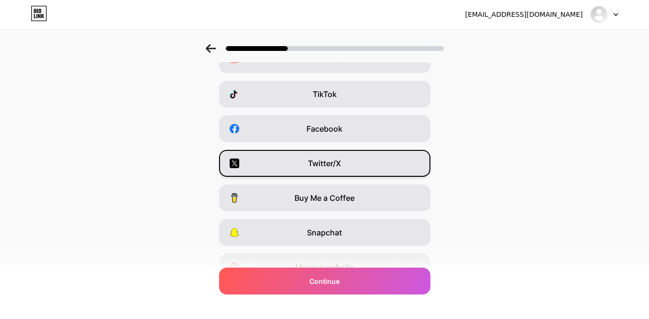
scroll to position [0, 0]
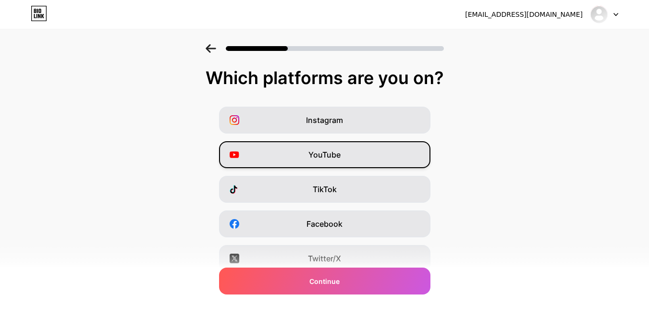
click at [363, 161] on div "YouTube" at bounding box center [324, 154] width 211 height 27
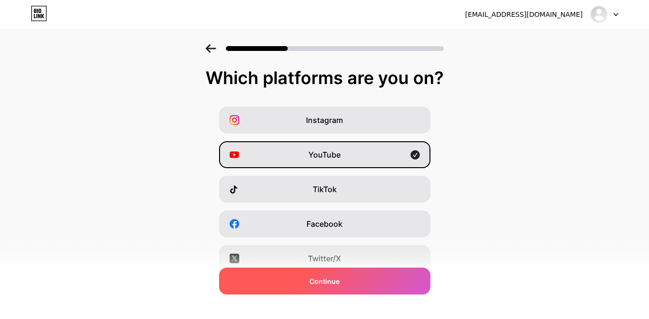
click at [365, 285] on div "Continue" at bounding box center [324, 280] width 211 height 27
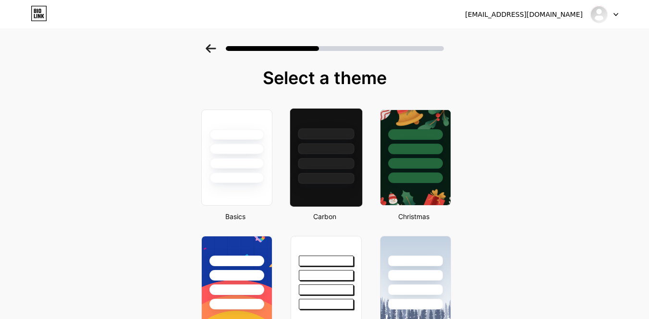
click at [352, 161] on div at bounding box center [326, 163] width 56 height 11
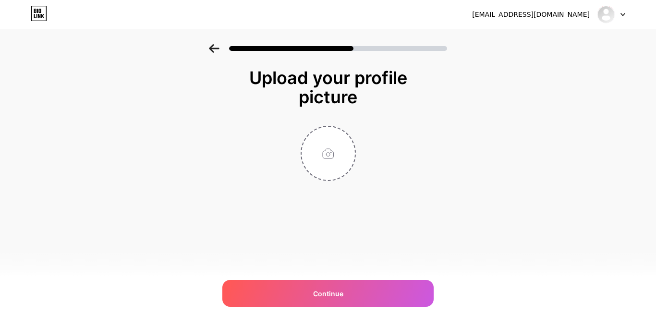
click at [222, 160] on div "Upload your profile picture Continue" at bounding box center [328, 136] width 656 height 185
click at [325, 165] on input "file" at bounding box center [328, 153] width 53 height 53
type input "C:\fakepath\Muhammad Reza Fahlevi Akbar (150203122).jpg"
click at [211, 46] on icon at bounding box center [214, 48] width 11 height 9
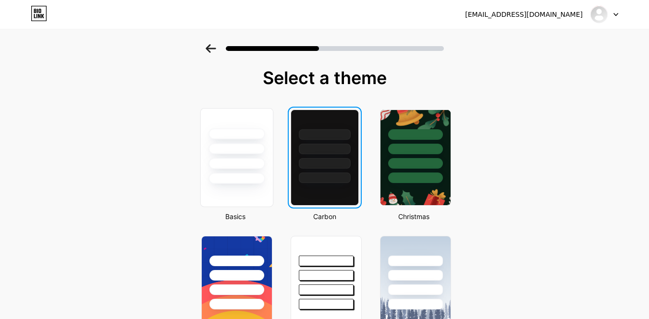
click at [256, 146] on div at bounding box center [236, 148] width 56 height 11
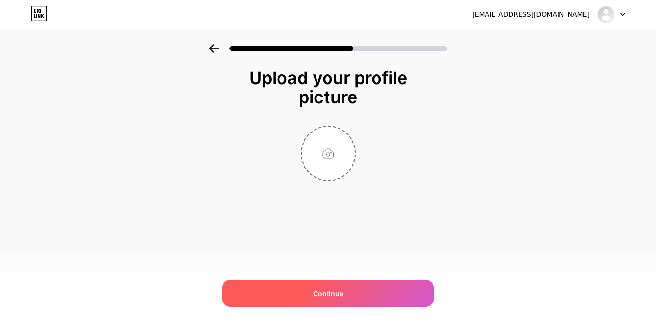
click at [335, 289] on span "Continue" at bounding box center [328, 294] width 30 height 10
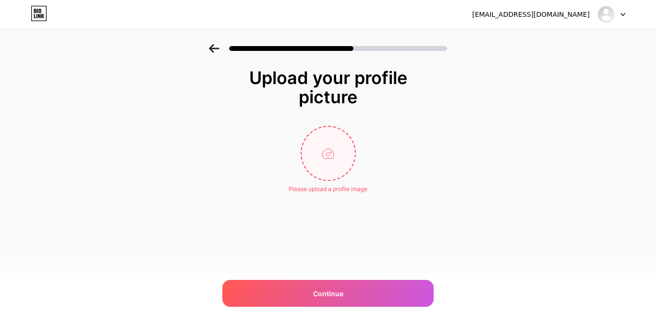
click at [327, 139] on input "file" at bounding box center [328, 153] width 53 height 53
type input "C:\fakepath\Muhammad Reza Fahlevi Akbar (150203122).jpg"
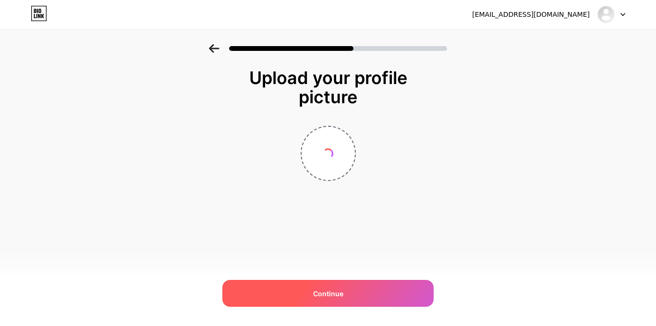
click at [331, 287] on div "Continue" at bounding box center [327, 293] width 211 height 27
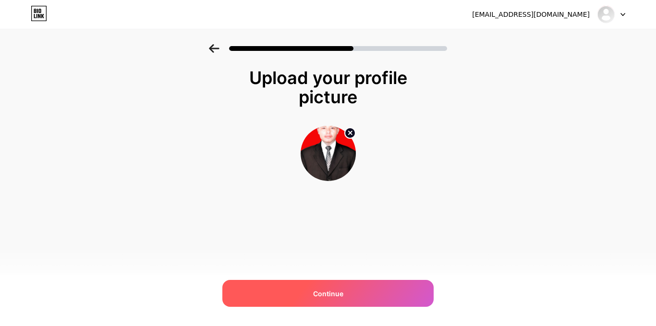
click at [331, 287] on div "Continue" at bounding box center [327, 293] width 211 height 27
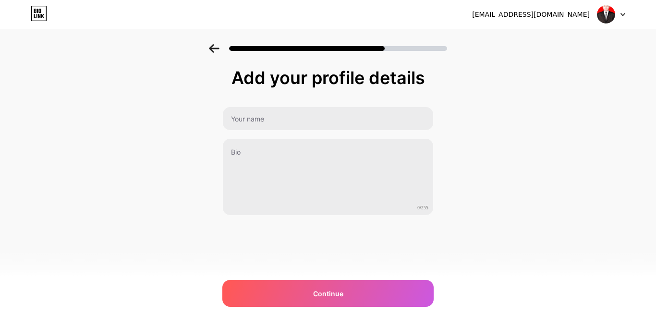
click at [312, 103] on div "Add your profile details 0/255 Continue Error" at bounding box center [327, 141] width 211 height 147
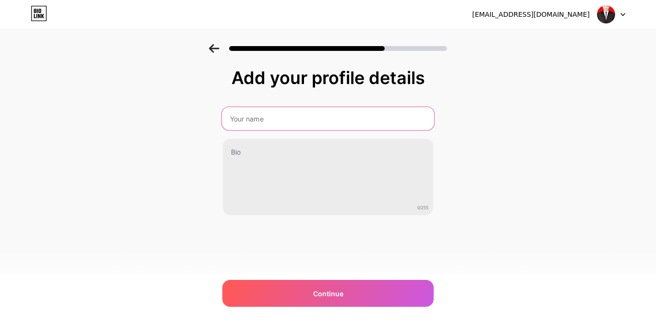
click at [306, 113] on input "text" at bounding box center [328, 118] width 212 height 23
type input "Reza"
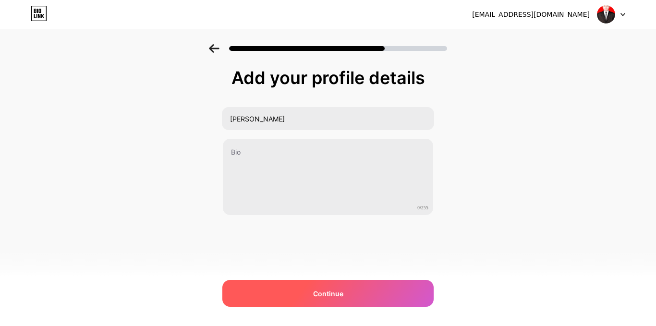
click at [358, 288] on div "Continue" at bounding box center [327, 293] width 211 height 27
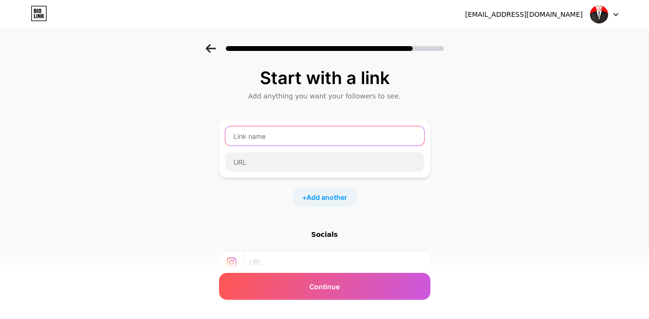
click at [334, 133] on input "text" at bounding box center [324, 135] width 199 height 19
type input "youtube"
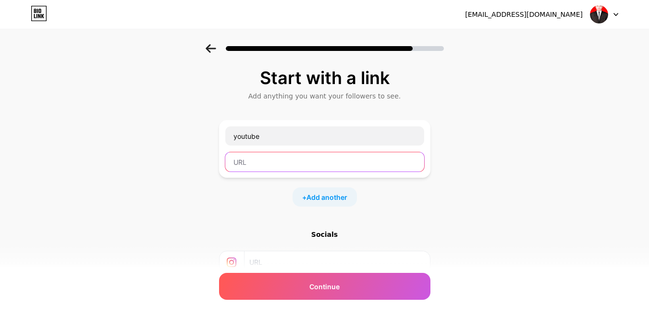
click at [316, 160] on input "text" at bounding box center [324, 161] width 199 height 19
paste input "https://youtube.com/@togoodto?si=oSqMhWOmMIBo1vJ3"
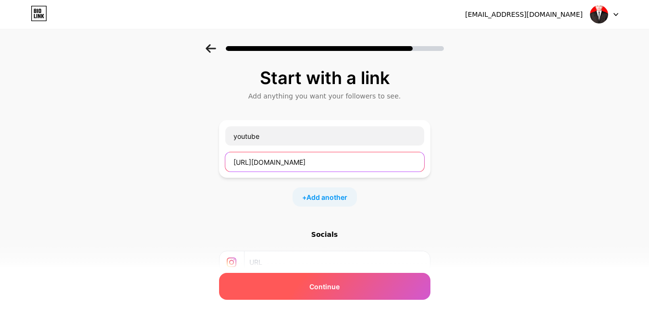
type input "https://youtube.com/@togoodto?si=oSqMhWOmMIBo1vJ3"
click at [351, 283] on div "Continue" at bounding box center [324, 286] width 211 height 27
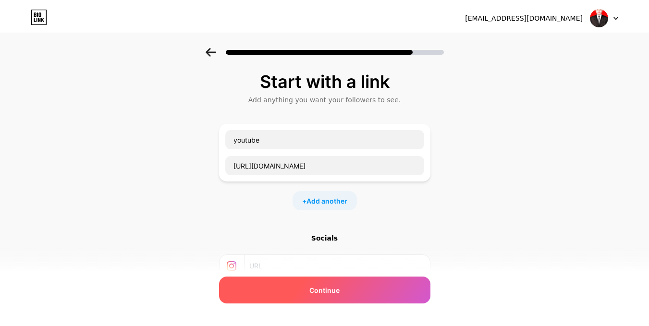
scroll to position [0, 0]
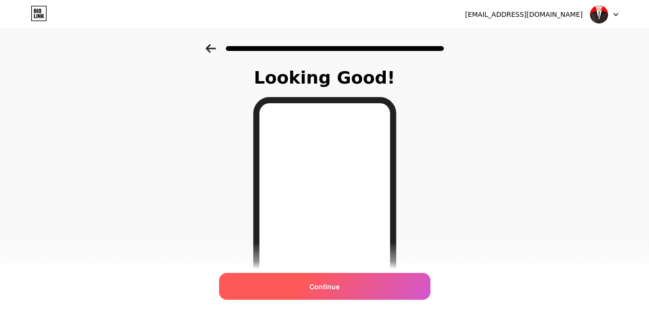
click at [377, 280] on div "Continue" at bounding box center [324, 286] width 211 height 27
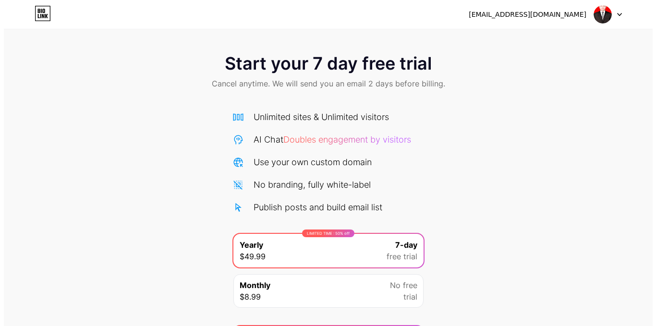
scroll to position [61, 0]
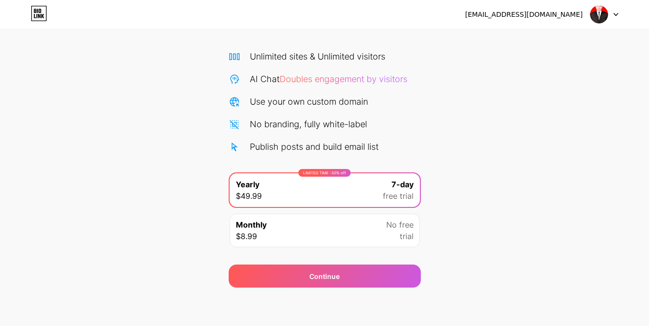
click at [367, 224] on div "Monthly $8.99 No free trial" at bounding box center [325, 231] width 190 height 34
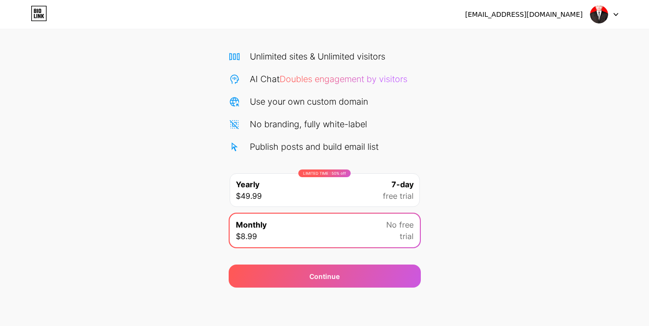
click at [360, 194] on div "LIMITED TIME : 50% off Yearly $49.99 7-day free trial" at bounding box center [325, 190] width 190 height 34
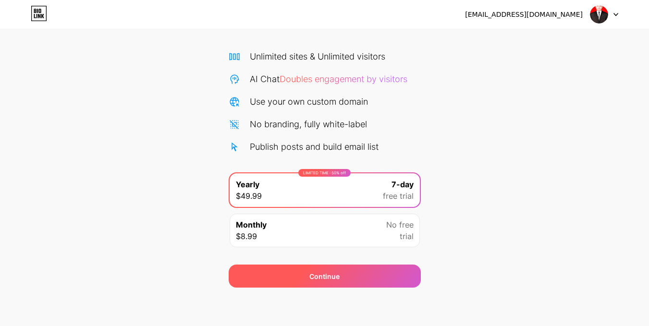
click at [348, 275] on div "Continue" at bounding box center [325, 276] width 192 height 23
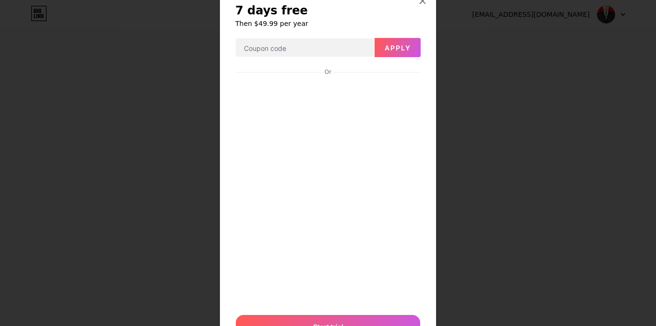
scroll to position [83, 0]
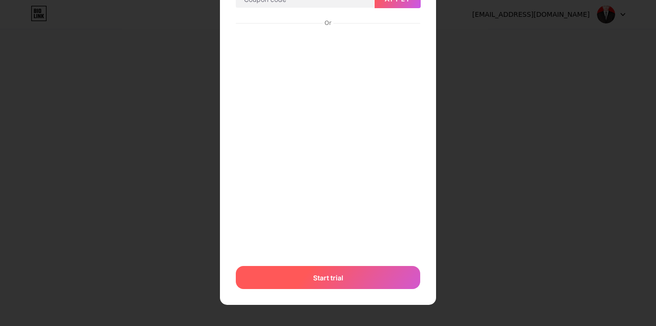
click at [326, 280] on span "Start trial" at bounding box center [328, 278] width 30 height 10
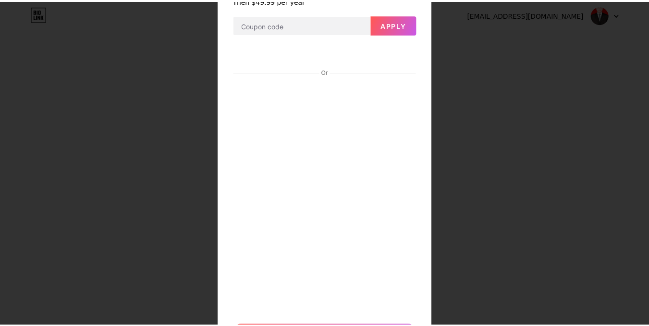
scroll to position [0, 0]
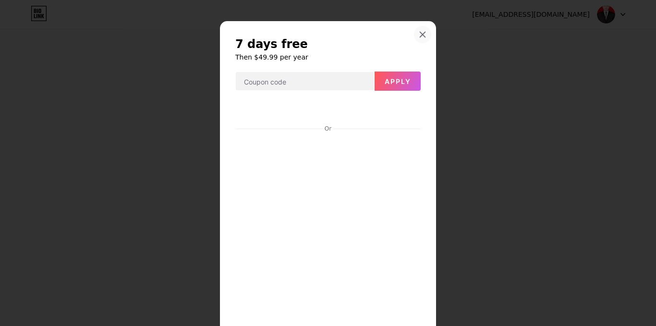
click at [419, 36] on icon at bounding box center [423, 35] width 8 height 8
